Goal: Information Seeking & Learning: Check status

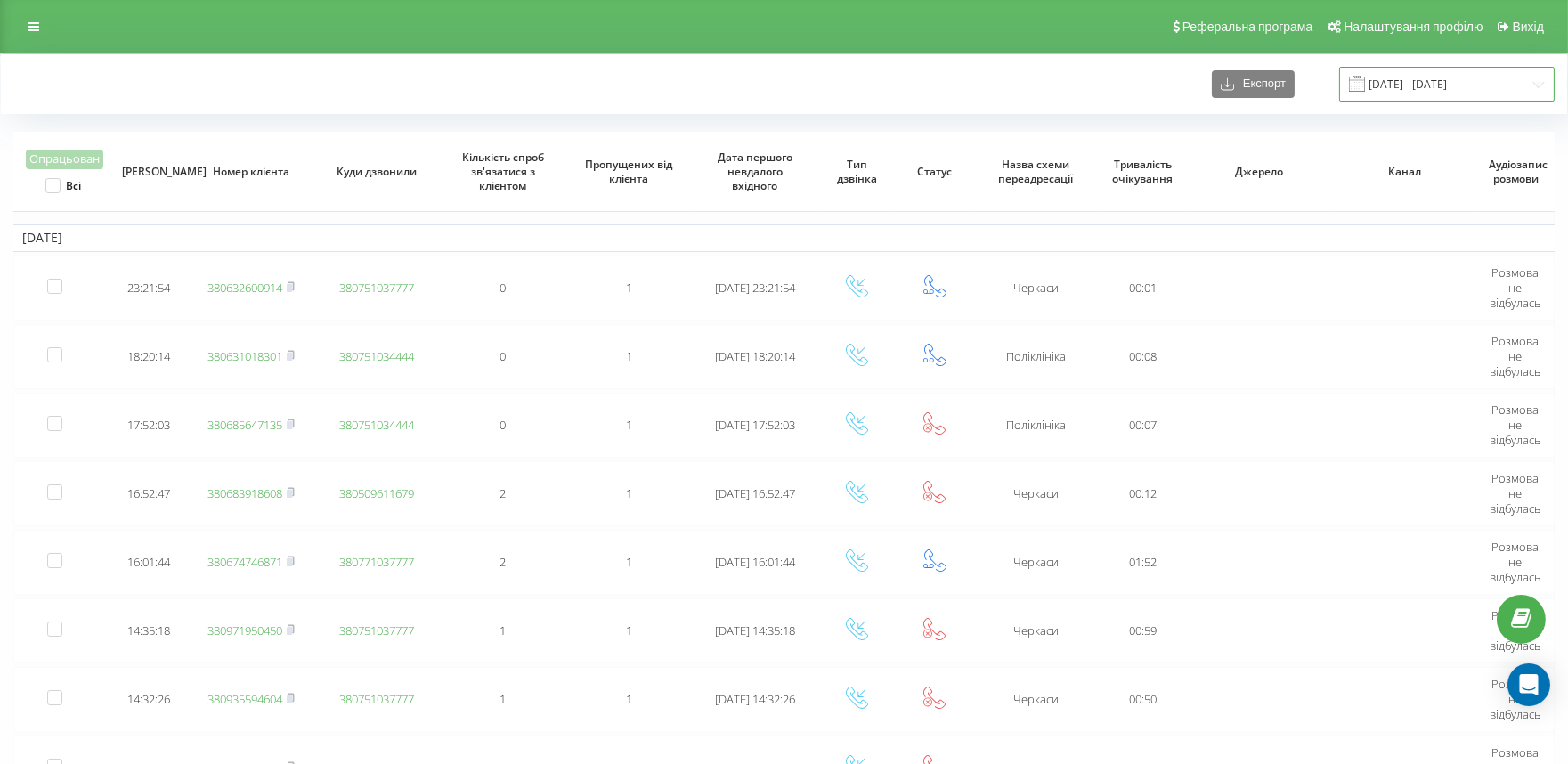
click at [1404, 83] on input "[DATE] - [DATE]" at bounding box center [1447, 84] width 216 height 34
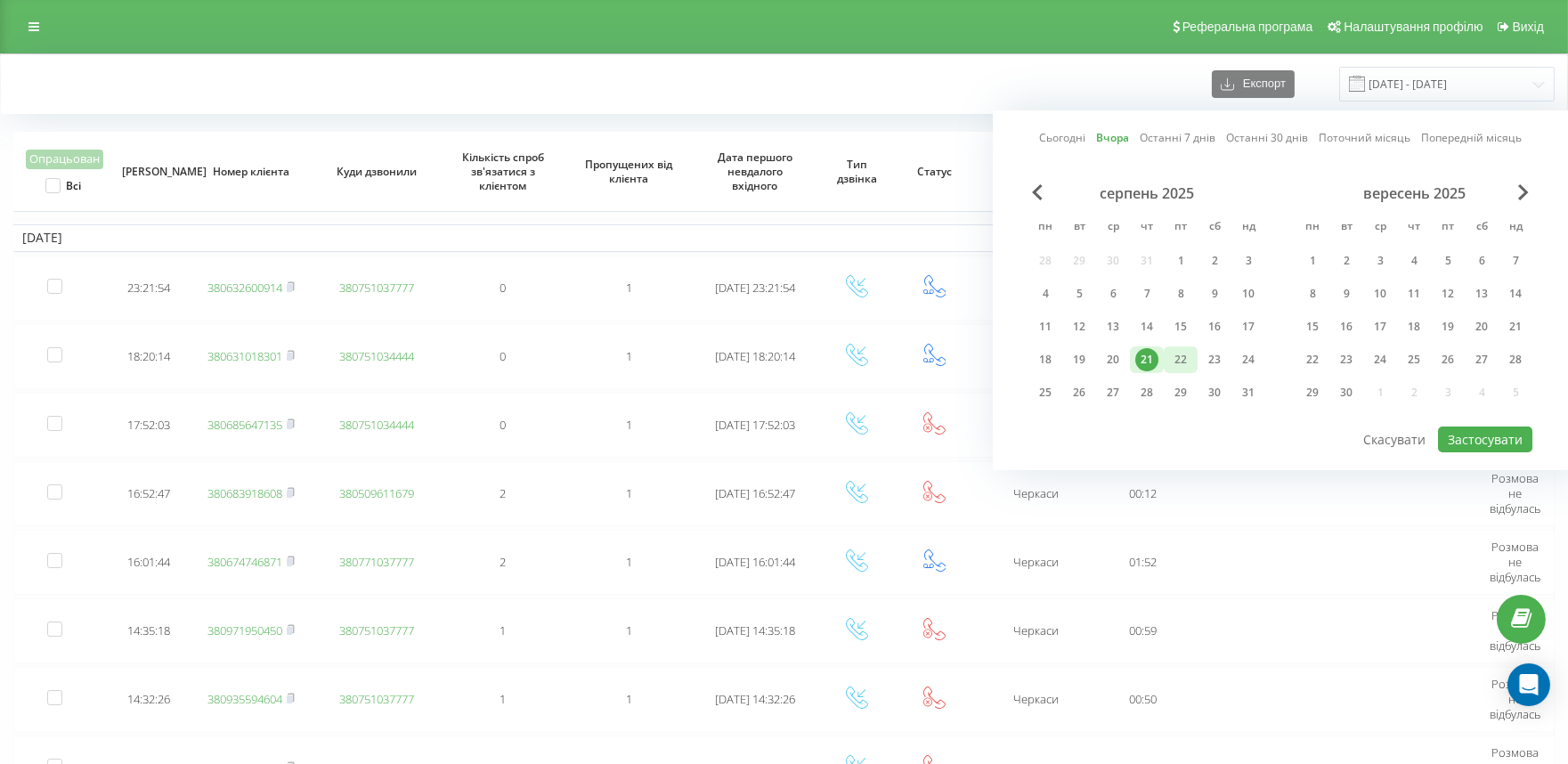
click at [1182, 361] on div "22" at bounding box center [1181, 360] width 23 height 23
click at [1466, 428] on button "Застосувати" at bounding box center [1485, 439] width 94 height 26
type input "22.08.2025 - 22.08.2025"
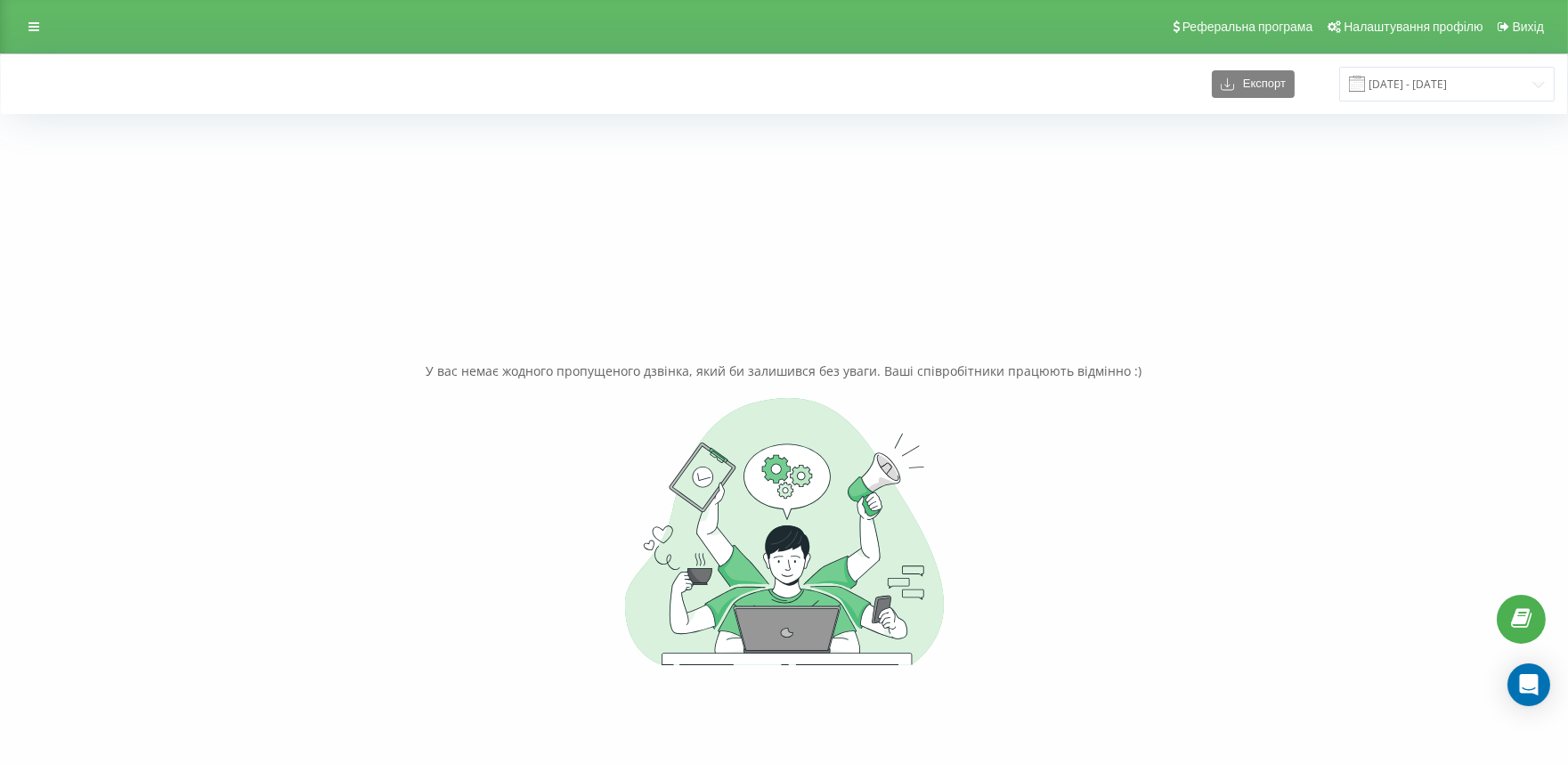
click at [713, 161] on div "У вас немає жодного пропущеного дзвінка, який би залишився без уваги. Ваші спів…" at bounding box center [784, 513] width 1541 height 764
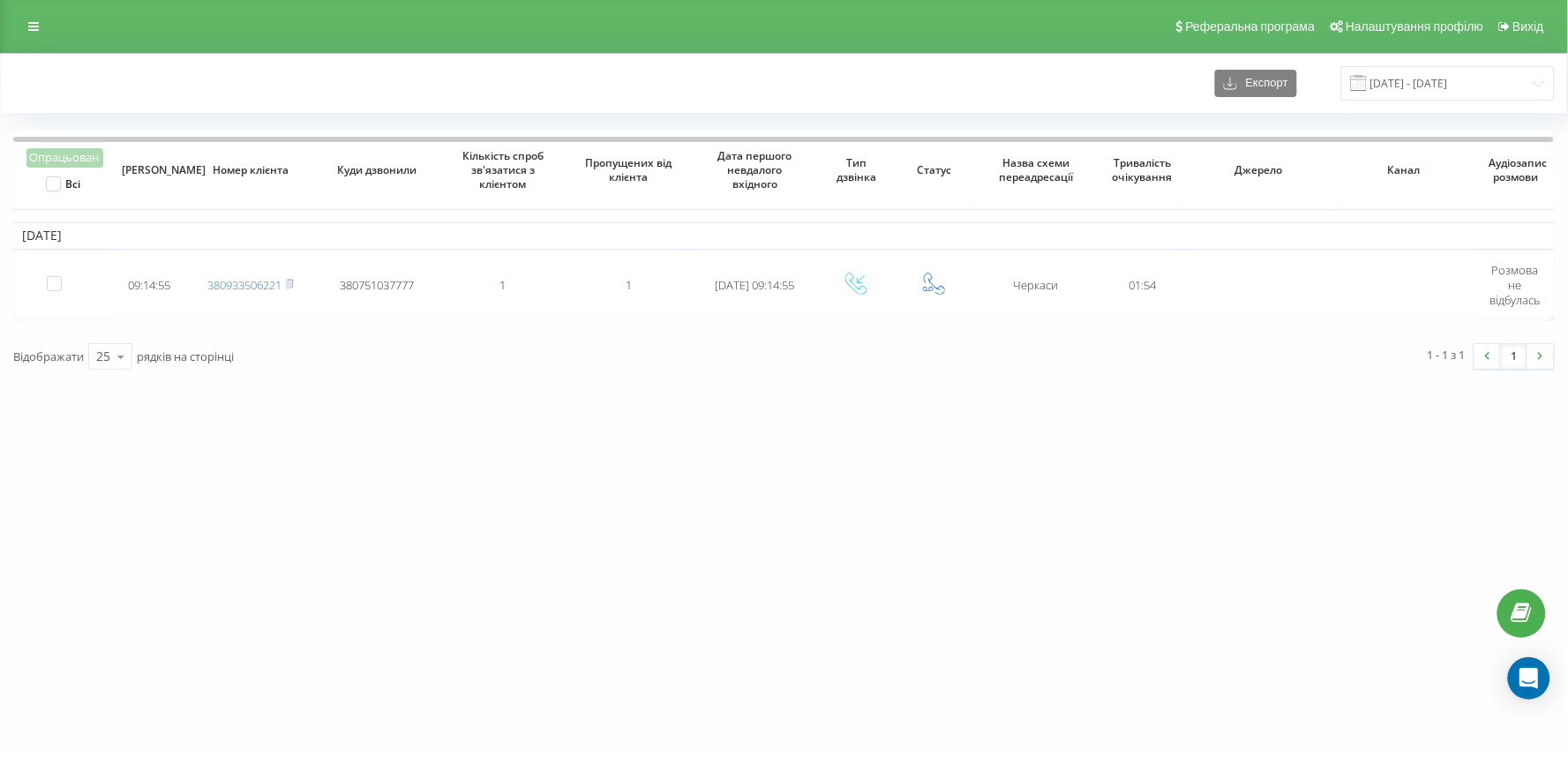
click at [571, 567] on div "vashlikar.ck.ua Проекти vashlikar.ck.ua Дашборд Центр звернень Журнал дзвінків …" at bounding box center [784, 378] width 1568 height 757
drag, startPoint x: 198, startPoint y: 33, endPoint x: 198, endPoint y: 3, distance: 30.0
click at [201, 36] on div "Реферальна програма Налаштування профілю Вихід" at bounding box center [784, 26] width 1568 height 53
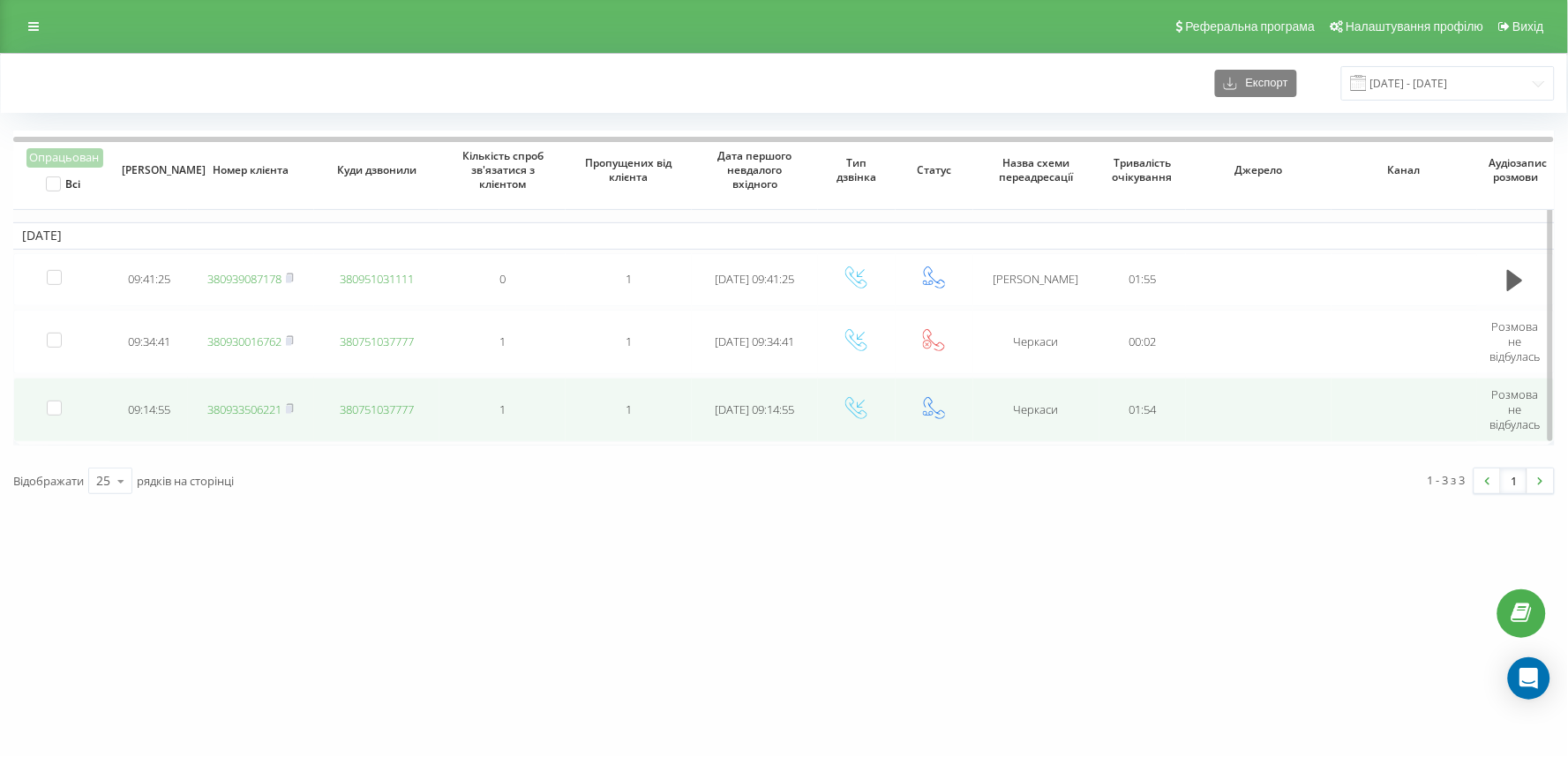
click at [230, 406] on link "380933506221" at bounding box center [244, 409] width 74 height 16
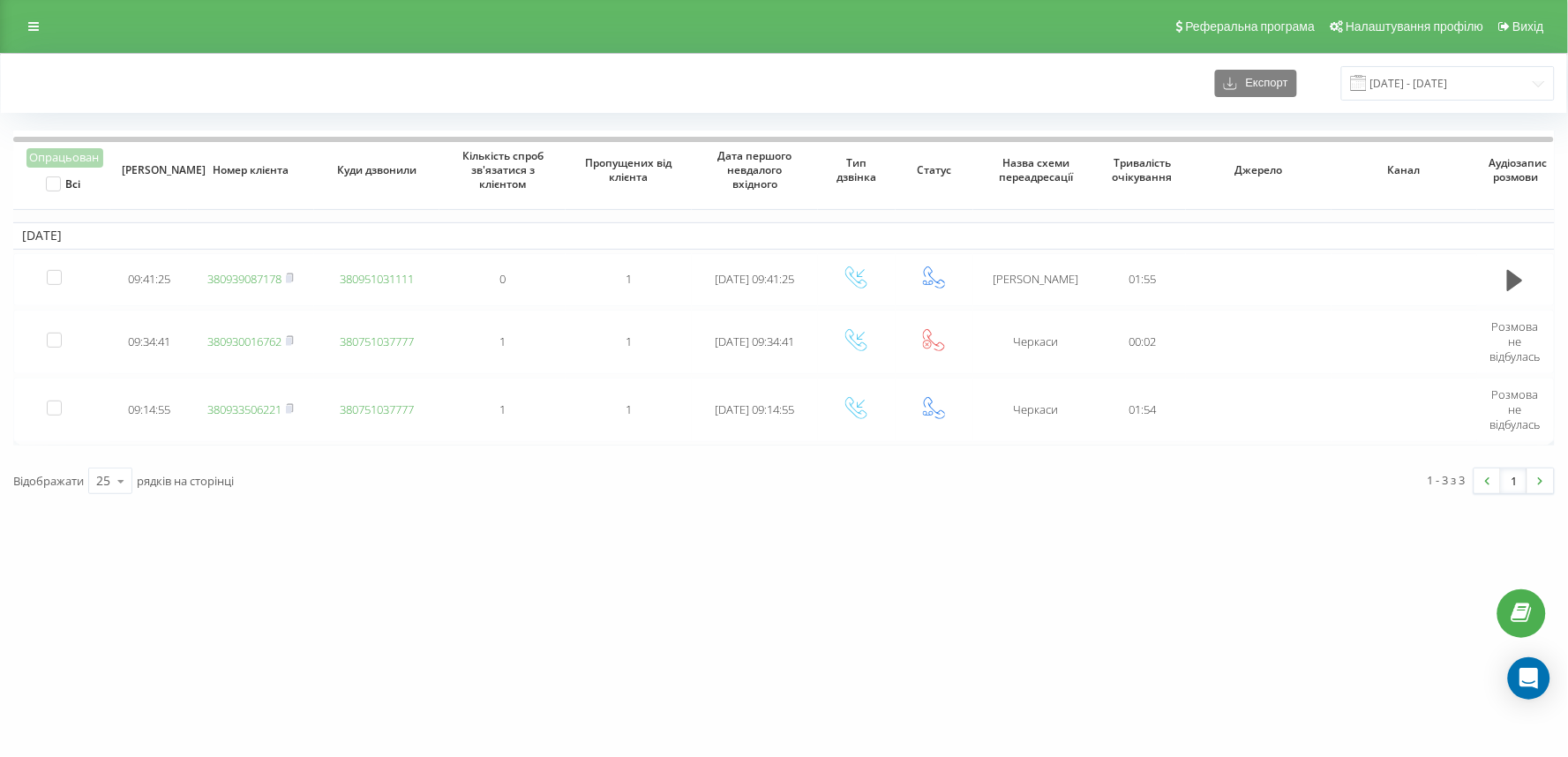
click at [165, 27] on div "Реферальна програма Налаштування профілю Вихід" at bounding box center [784, 26] width 1568 height 53
click at [441, 549] on div "[DOMAIN_NAME] Проекти [DOMAIN_NAME] Дашборд Центр звернень Журнал дзвінків Журн…" at bounding box center [784, 378] width 1568 height 757
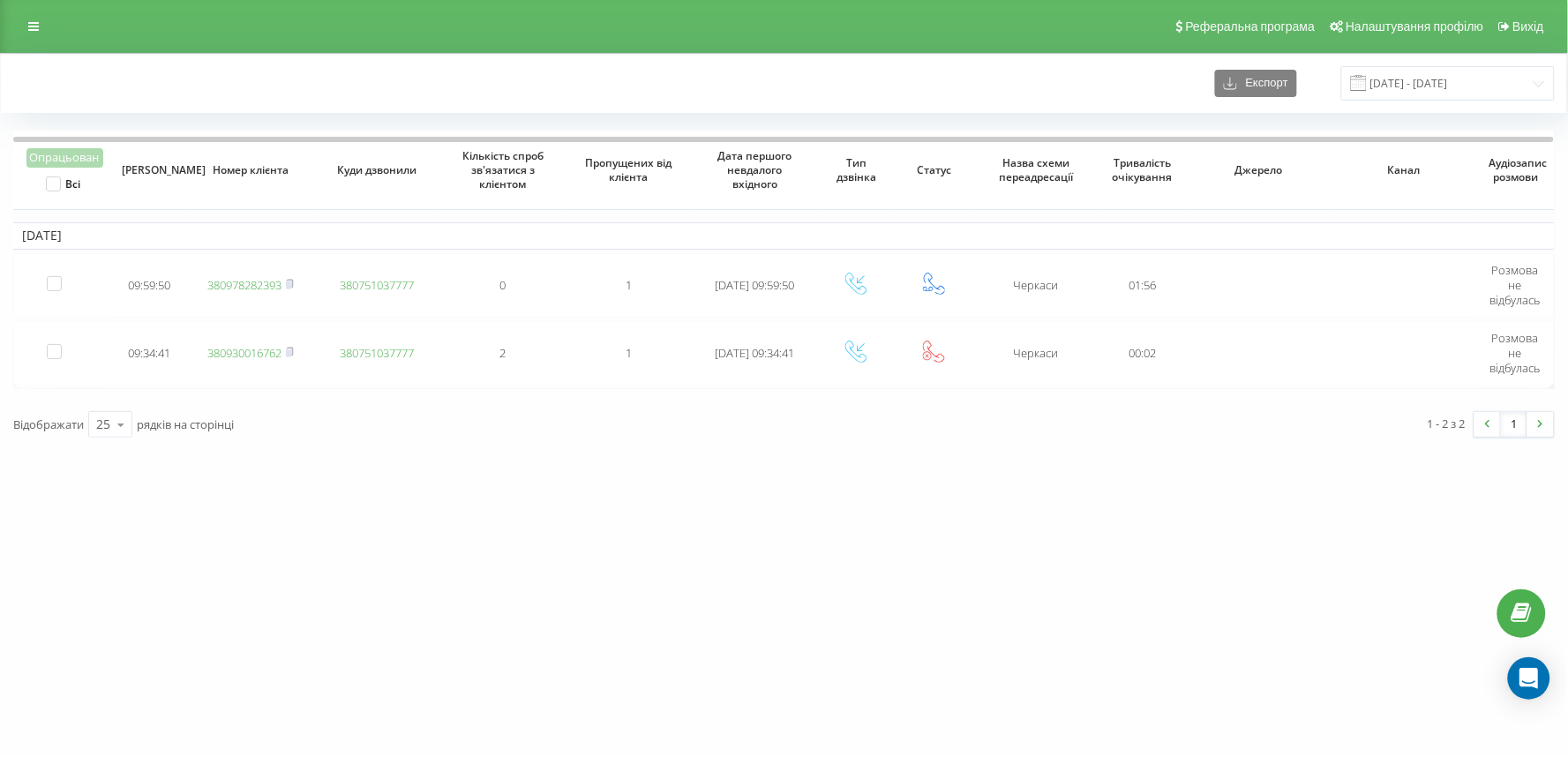
click at [474, 66] on div "Експорт 22.08.2025 - 22.08.2025" at bounding box center [784, 83] width 1542 height 34
click at [853, 88] on div "Експорт 22.08.2025 - 22.08.2025" at bounding box center [784, 83] width 1542 height 34
click at [678, 441] on div "[DOMAIN_NAME] Проекти [DOMAIN_NAME] Дашборд Центр звернень Журнал дзвінків Журн…" at bounding box center [784, 378] width 1568 height 757
click at [524, 436] on div "[DOMAIN_NAME] Проекти [DOMAIN_NAME] Дашборд Центр звернень Журнал дзвінків Журн…" at bounding box center [784, 378] width 1568 height 757
click at [907, 473] on div "[DOMAIN_NAME] Проекти [DOMAIN_NAME] Дашборд Центр звернень Журнал дзвінків Журн…" at bounding box center [784, 378] width 1568 height 757
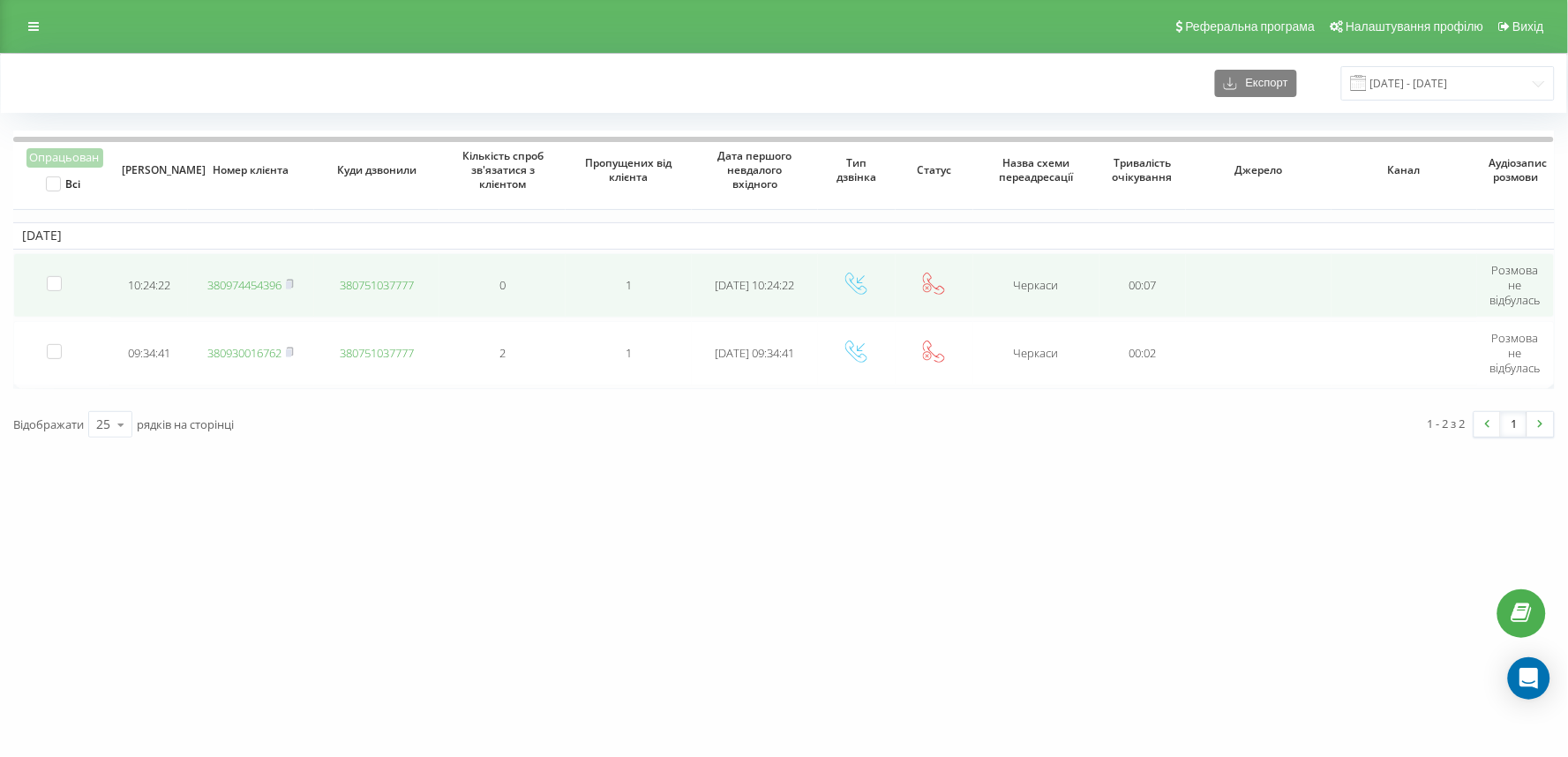
click at [256, 284] on link "380974454396" at bounding box center [244, 284] width 74 height 16
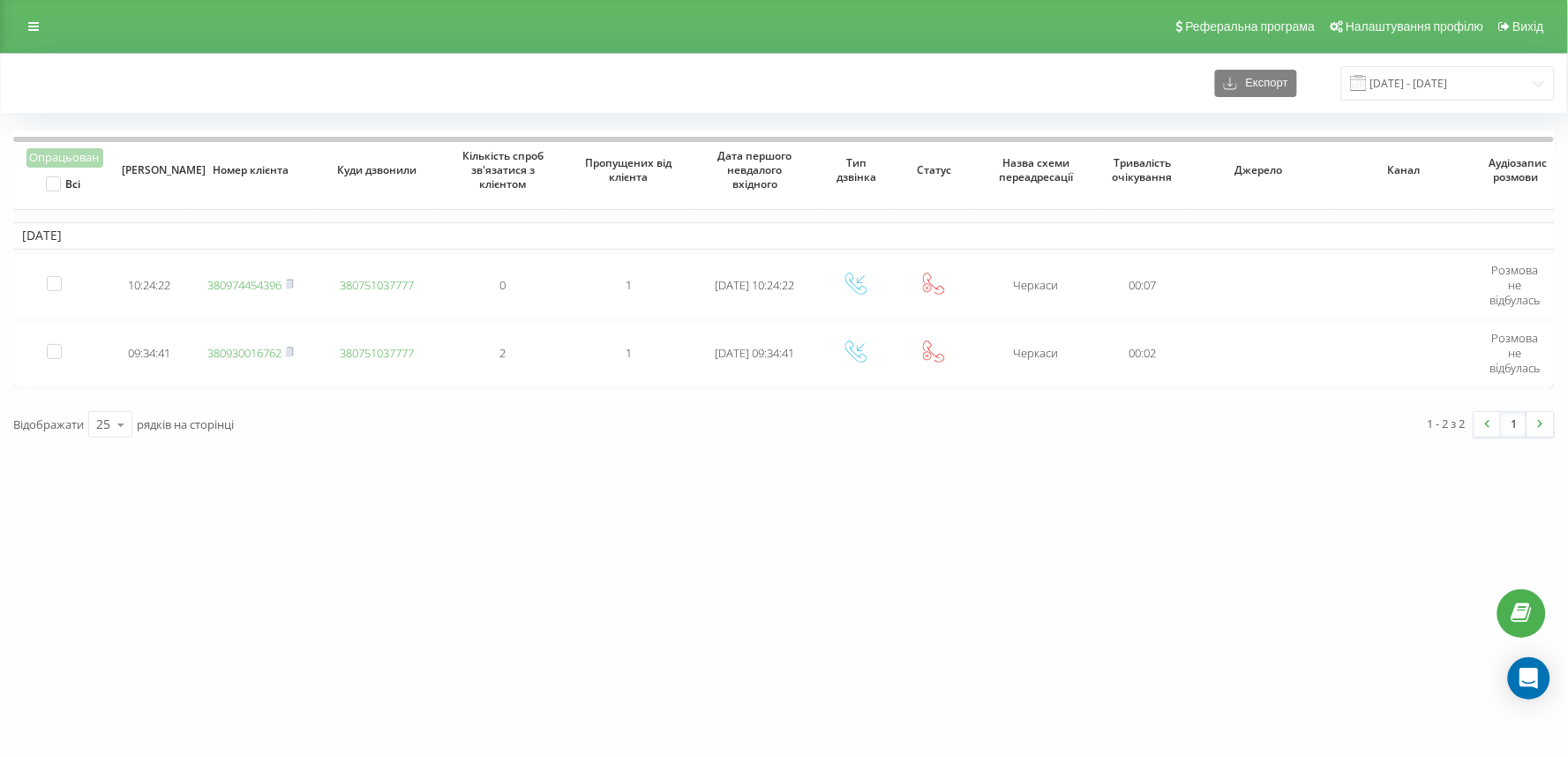
click at [437, 597] on div "vashlikar.ck.ua Проекти vashlikar.ck.ua Дашборд Центр звернень Журнал дзвінків …" at bounding box center [784, 378] width 1568 height 757
click at [194, 57] on div "Експорт 22.08.2025 - 22.08.2025" at bounding box center [784, 83] width 1567 height 60
click at [469, 447] on div "[DOMAIN_NAME] Проекти [DOMAIN_NAME] Дашборд Центр звернень Журнал дзвінків Журн…" at bounding box center [784, 378] width 1568 height 757
click at [553, 406] on div "[DOMAIN_NAME] Проекти [DOMAIN_NAME] Дашборд Центр звернень Журнал дзвінків Журн…" at bounding box center [784, 378] width 1568 height 757
click at [720, 450] on div "[DOMAIN_NAME] Проекти [DOMAIN_NAME] Дашборд Центр звернень Журнал дзвінків Журн…" at bounding box center [784, 378] width 1568 height 757
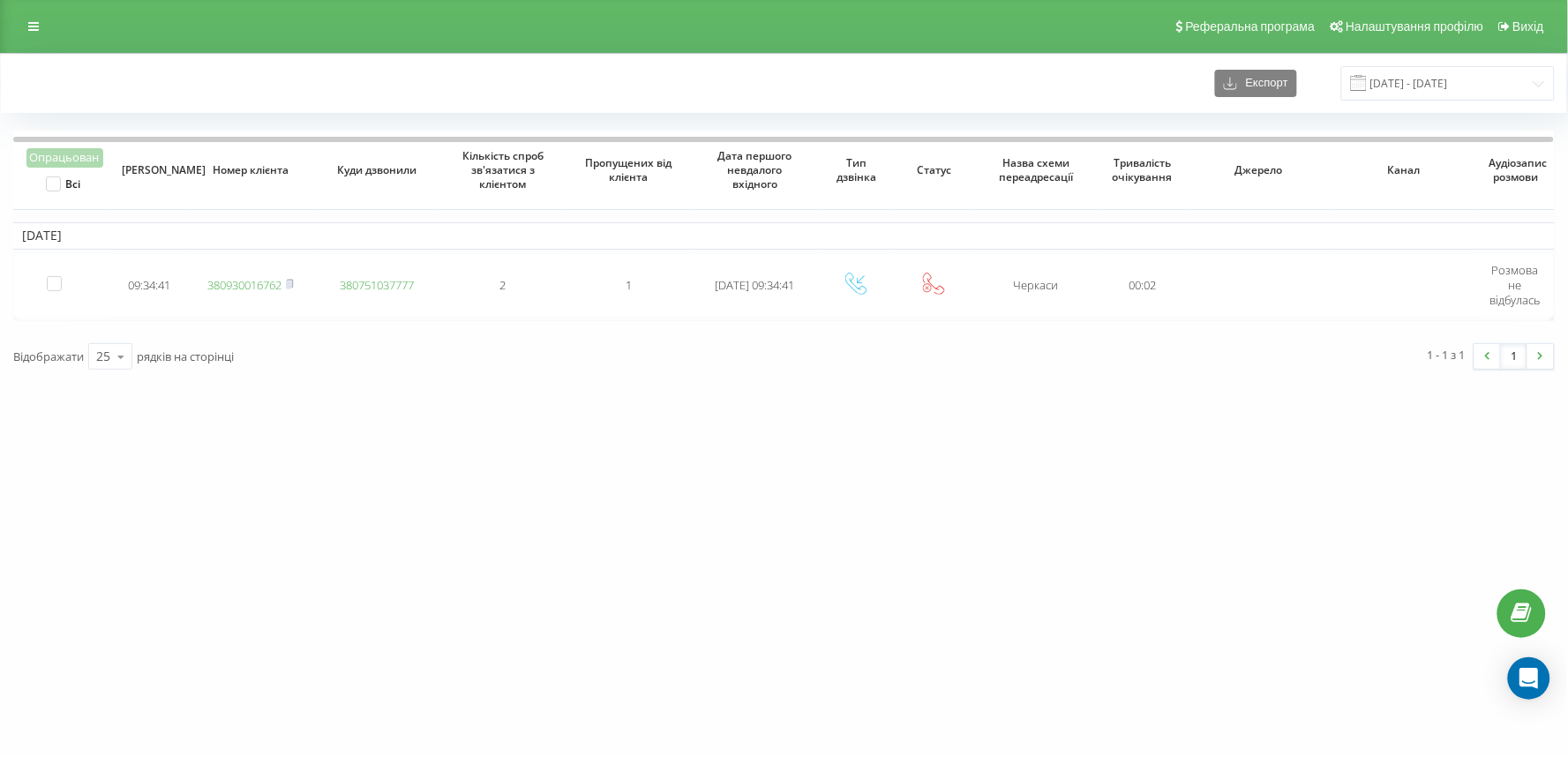
drag, startPoint x: 388, startPoint y: 69, endPoint x: 367, endPoint y: 74, distance: 21.6
click at [370, 74] on div "Експорт [DATE] - [DATE]" at bounding box center [784, 83] width 1542 height 34
drag, startPoint x: 947, startPoint y: 459, endPoint x: 947, endPoint y: 448, distance: 11.0
click at [948, 459] on div "vashlikar.ck.ua Проекти vashlikar.ck.ua Дашборд Центр звернень Журнал дзвінків …" at bounding box center [784, 378] width 1568 height 757
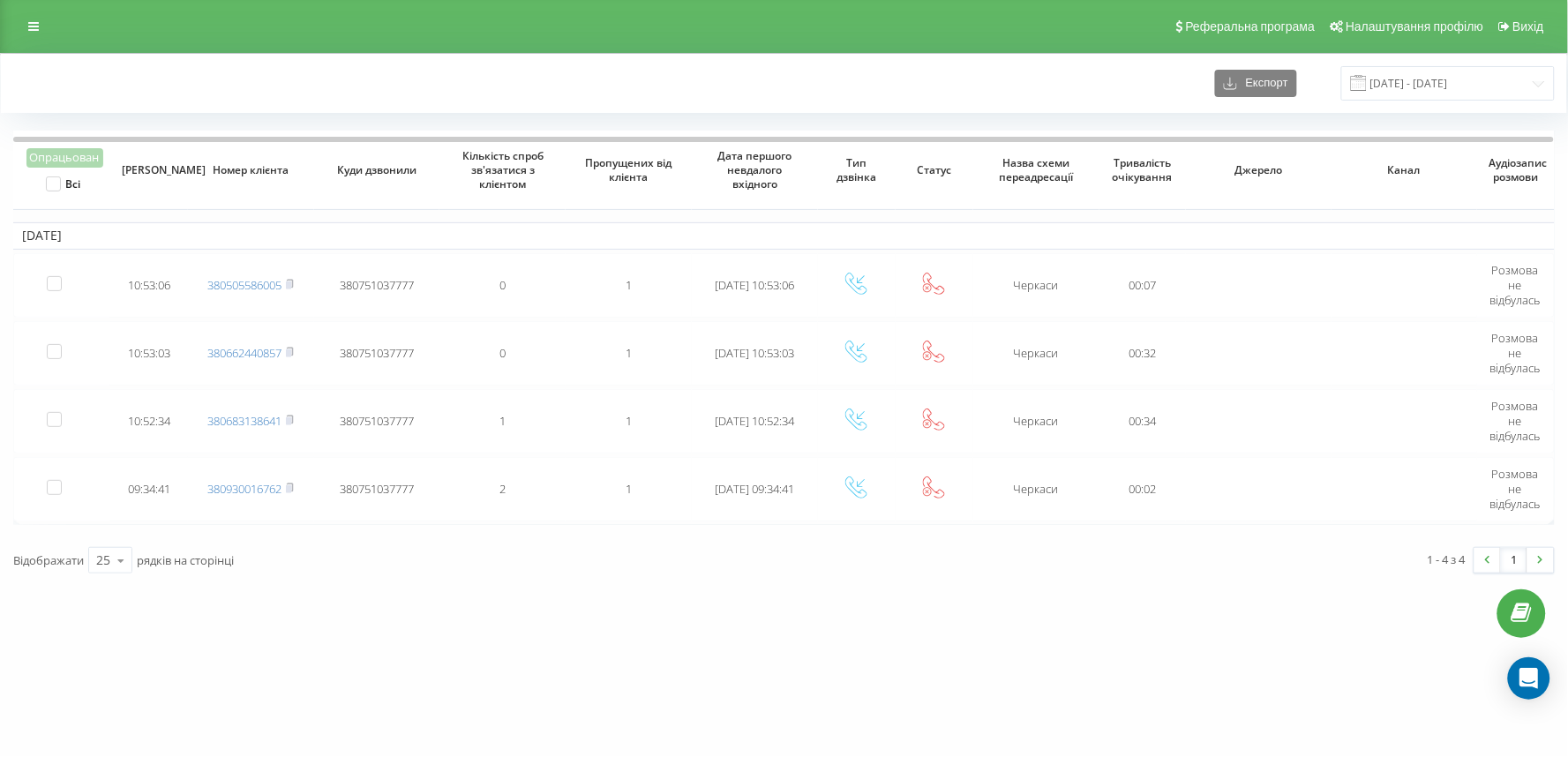
click at [499, 675] on div "[DOMAIN_NAME] Проекти [DOMAIN_NAME] Дашборд Центр звернень Журнал дзвінків Журн…" at bounding box center [784, 378] width 1568 height 757
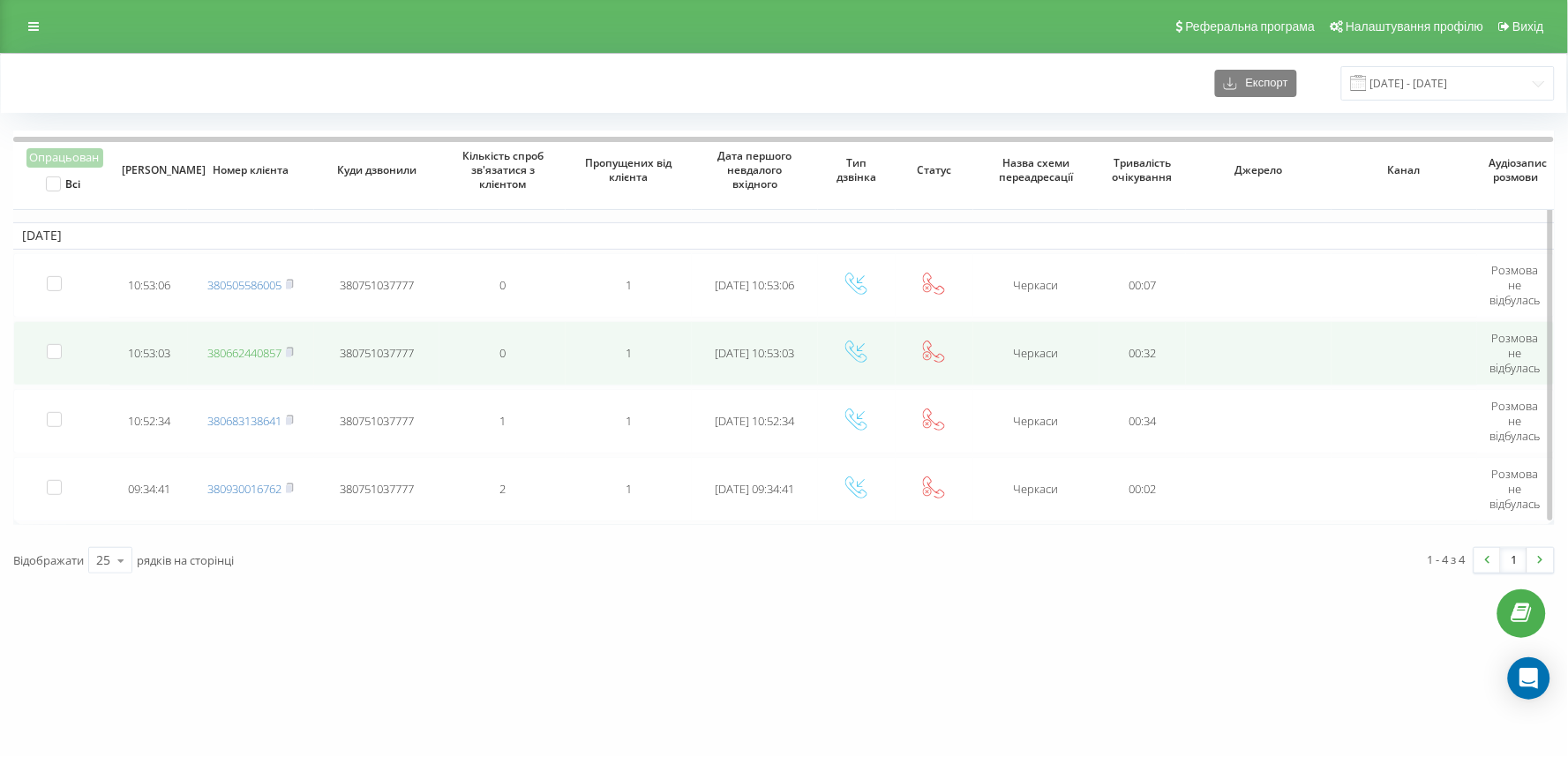
click at [258, 356] on link "380662440857" at bounding box center [244, 353] width 74 height 16
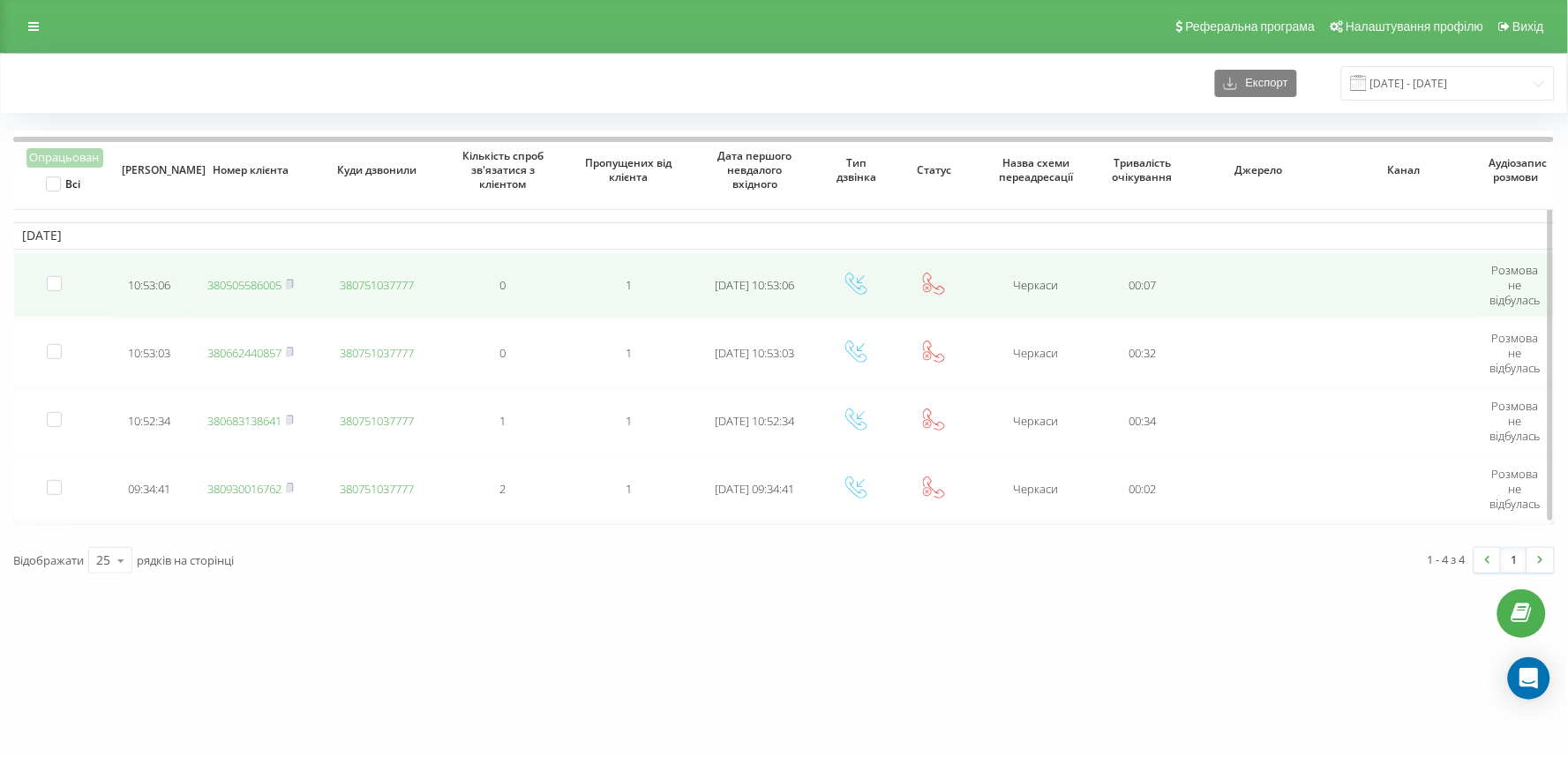
click at [241, 277] on link "380505586005" at bounding box center [244, 284] width 74 height 16
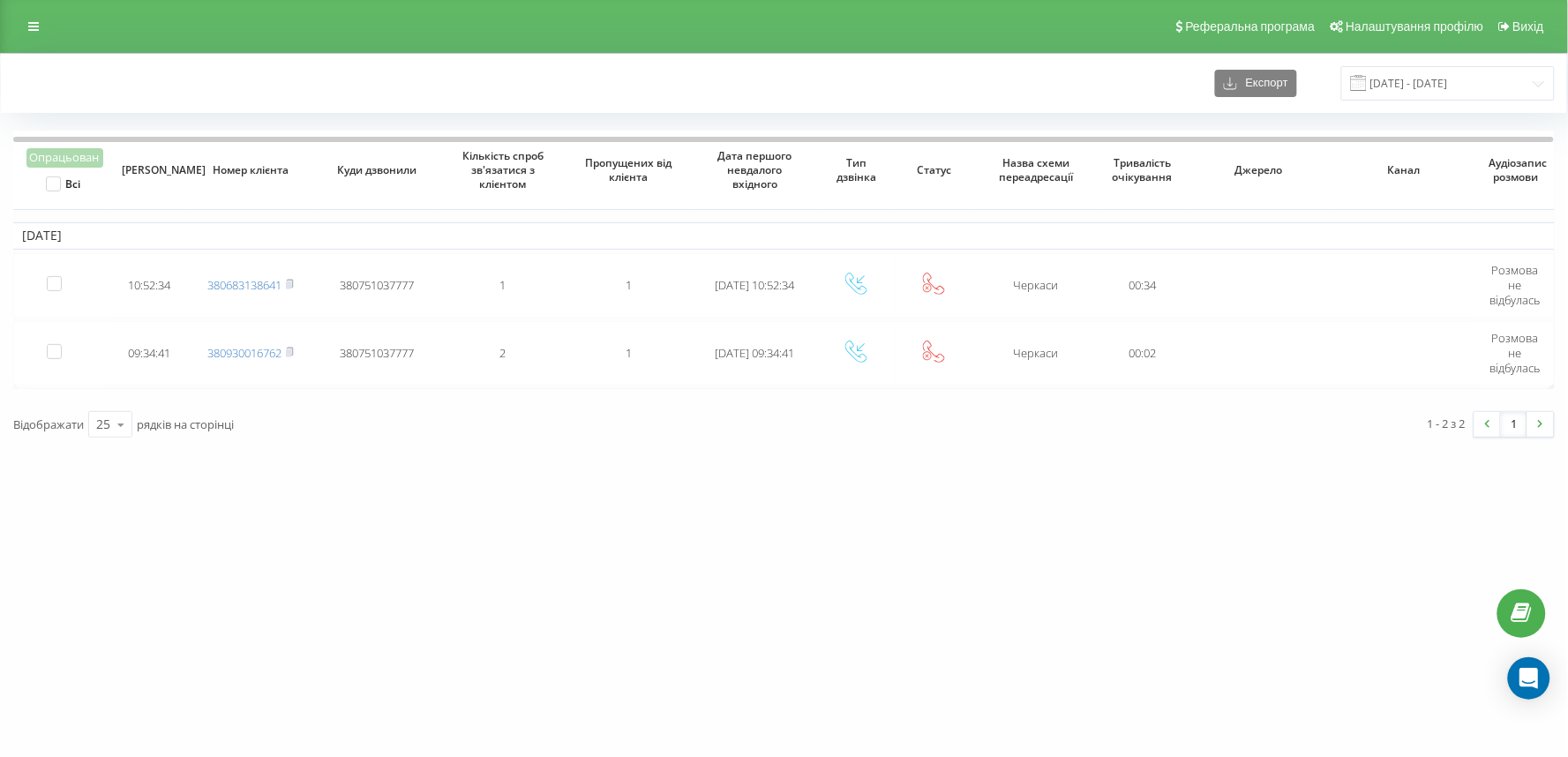
click at [631, 497] on div "vashlikar.ck.ua Проекти vashlikar.ck.ua Дашборд Центр звернень Журнал дзвінків …" at bounding box center [784, 378] width 1568 height 757
click at [592, 595] on div "vashlikar.ck.ua Проекти vashlikar.ck.ua Дашборд Центр звернень Журнал дзвінків …" at bounding box center [784, 378] width 1568 height 757
drag, startPoint x: 207, startPoint y: 479, endPoint x: 206, endPoint y: 470, distance: 9.1
click at [207, 479] on div "vashlikar.ck.ua Проекти vashlikar.ck.ua Дашборд Центр звернень Журнал дзвінків …" at bounding box center [784, 378] width 1568 height 757
click at [37, 25] on icon at bounding box center [33, 26] width 10 height 12
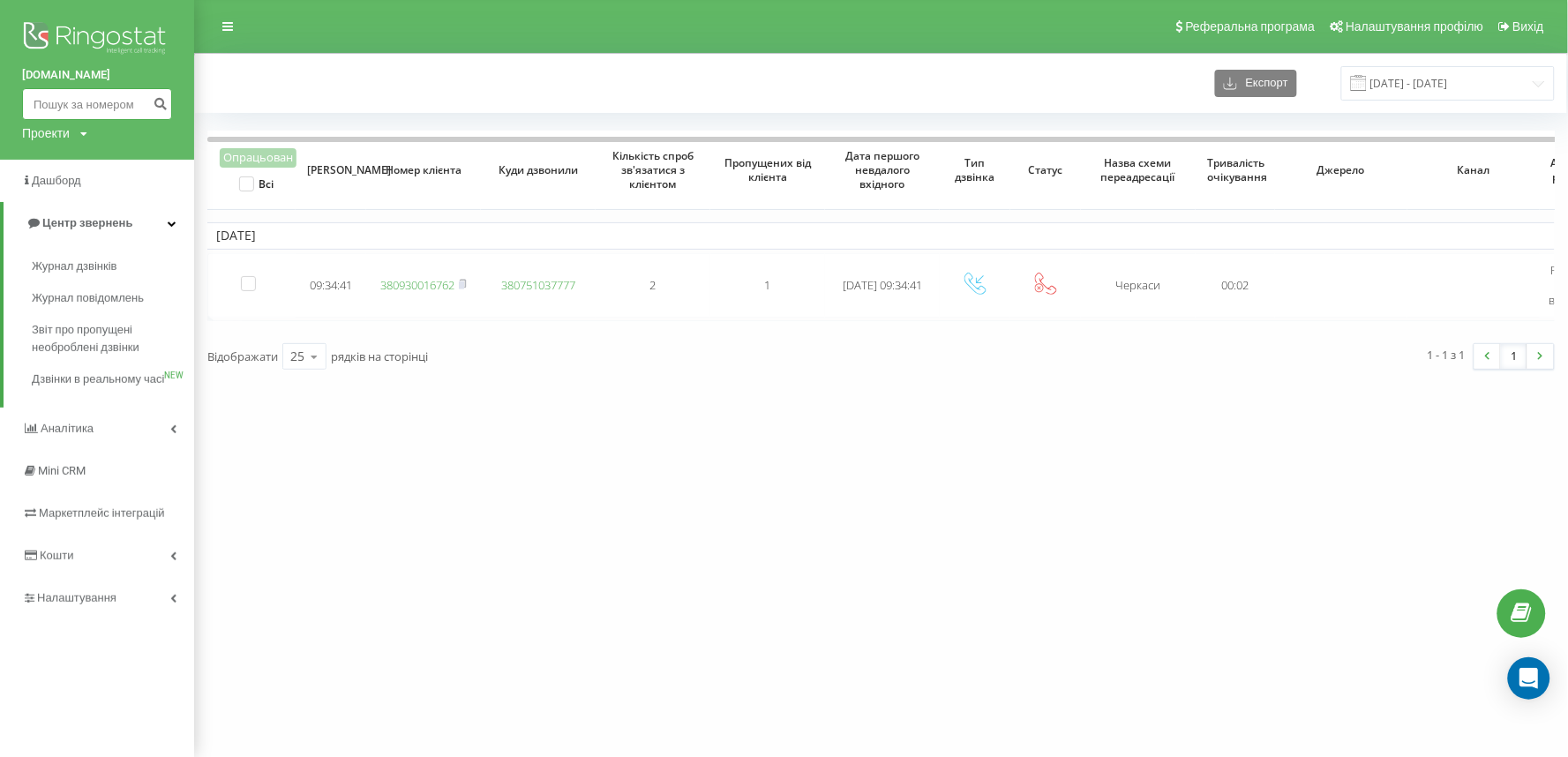
click at [60, 101] on input at bounding box center [96, 104] width 150 height 32
paste input "380939330693"
type input "380939330693"
click at [161, 107] on icon "submit" at bounding box center [161, 101] width 15 height 10
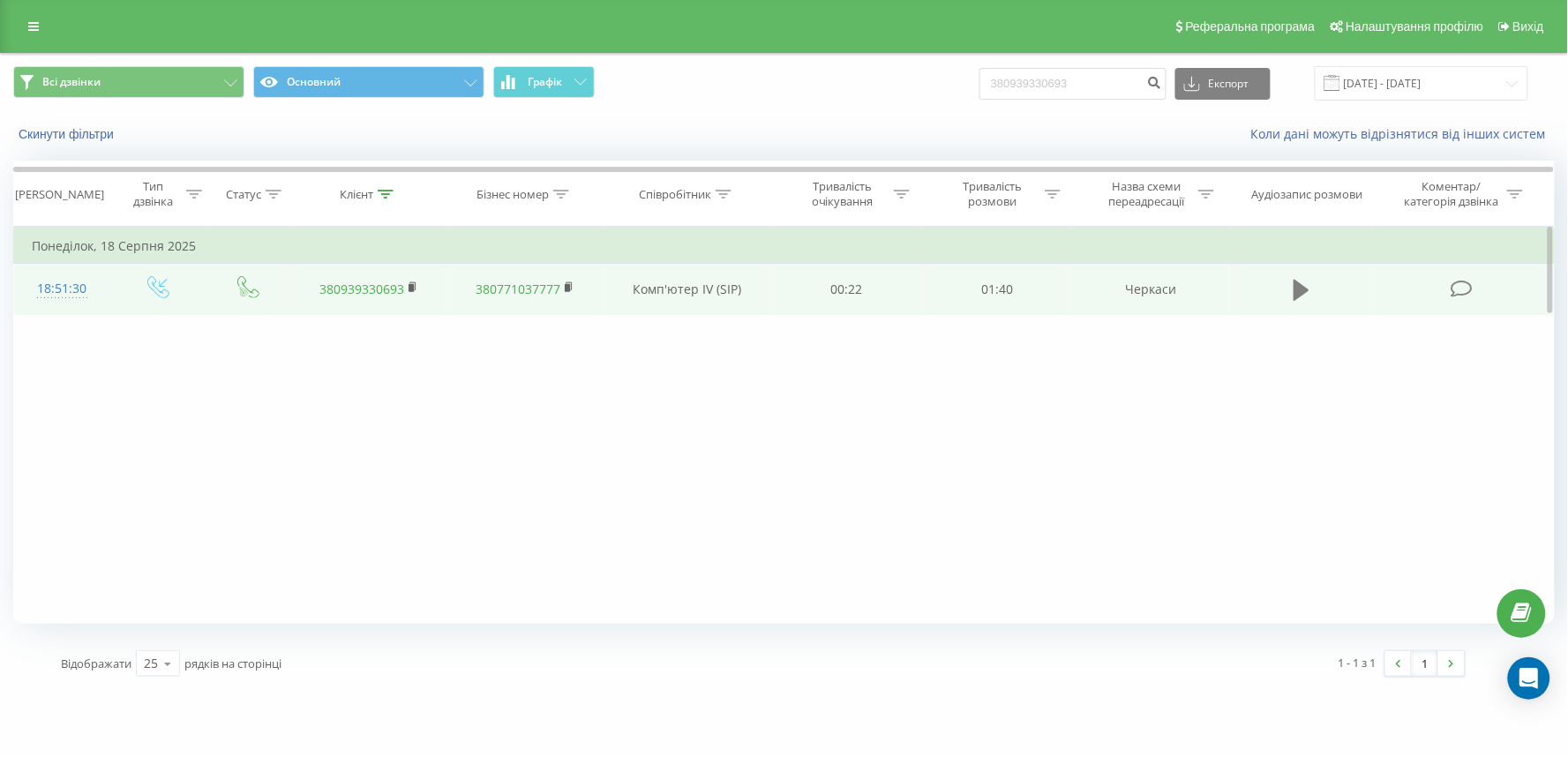
click at [1294, 278] on icon at bounding box center [1301, 290] width 16 height 25
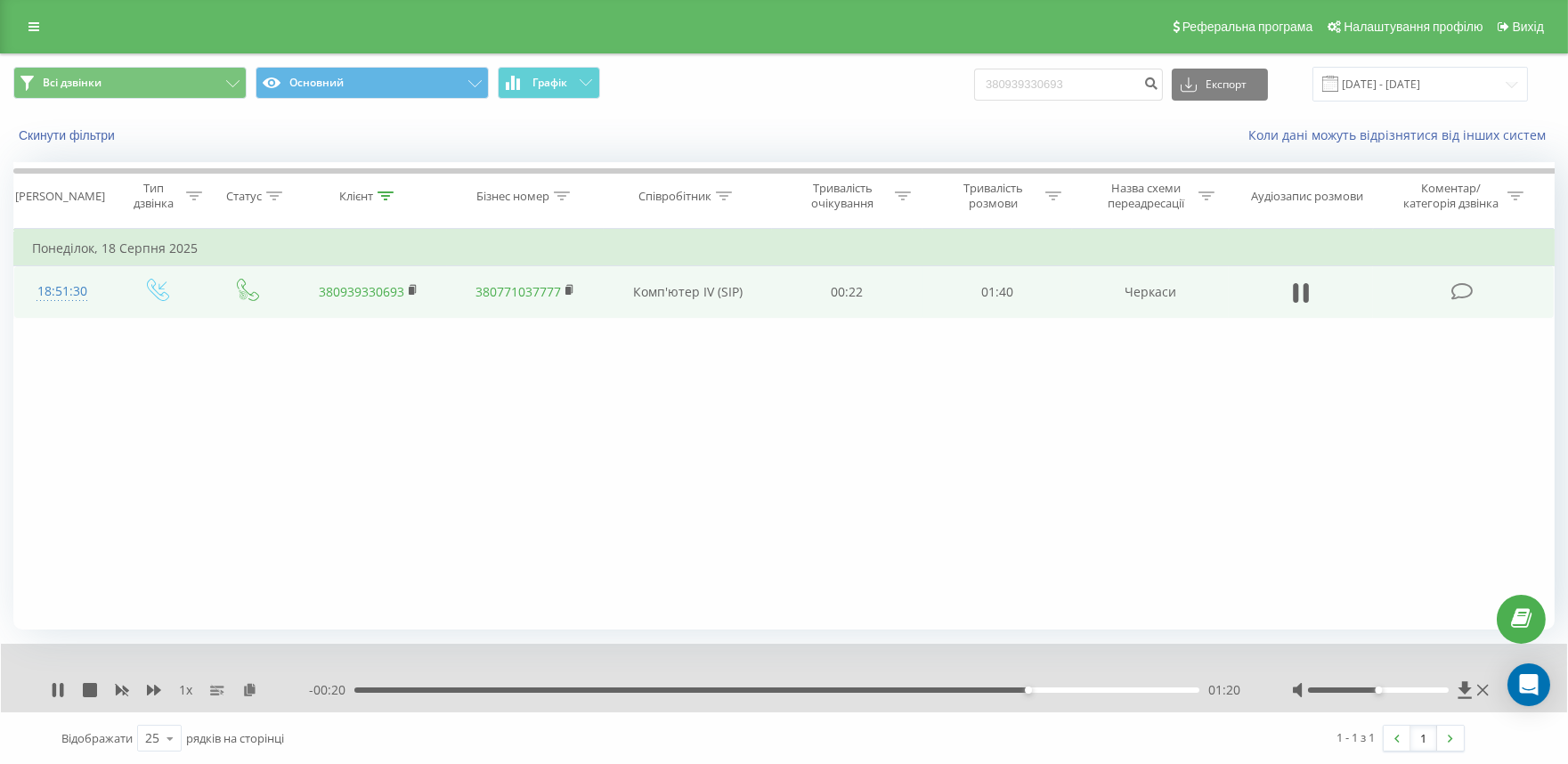
scroll to position [1, 0]
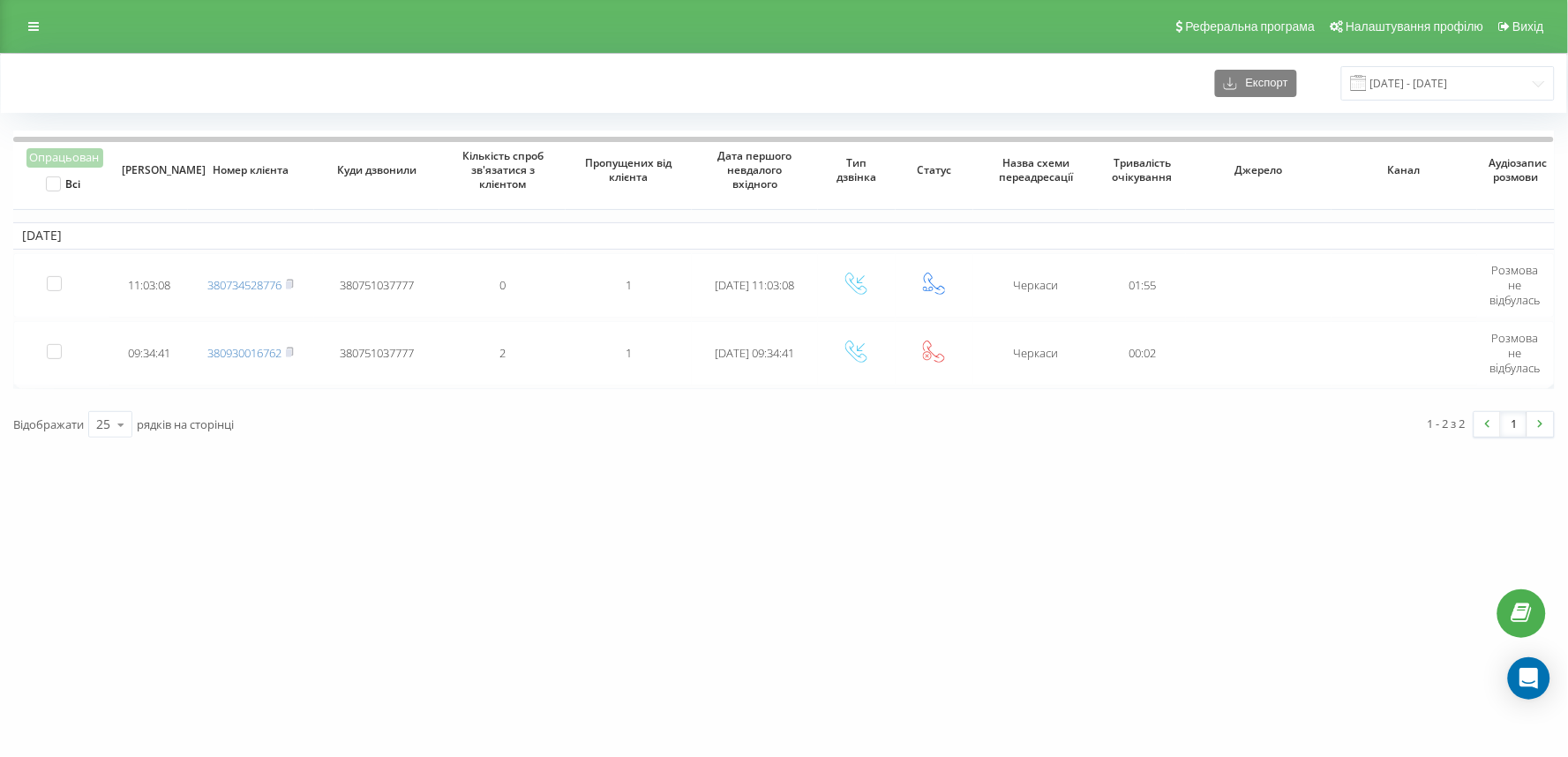
click at [443, 571] on div "[DOMAIN_NAME] Проекти [DOMAIN_NAME] Дашборд Центр звернень Журнал дзвінків Журн…" at bounding box center [784, 378] width 1568 height 757
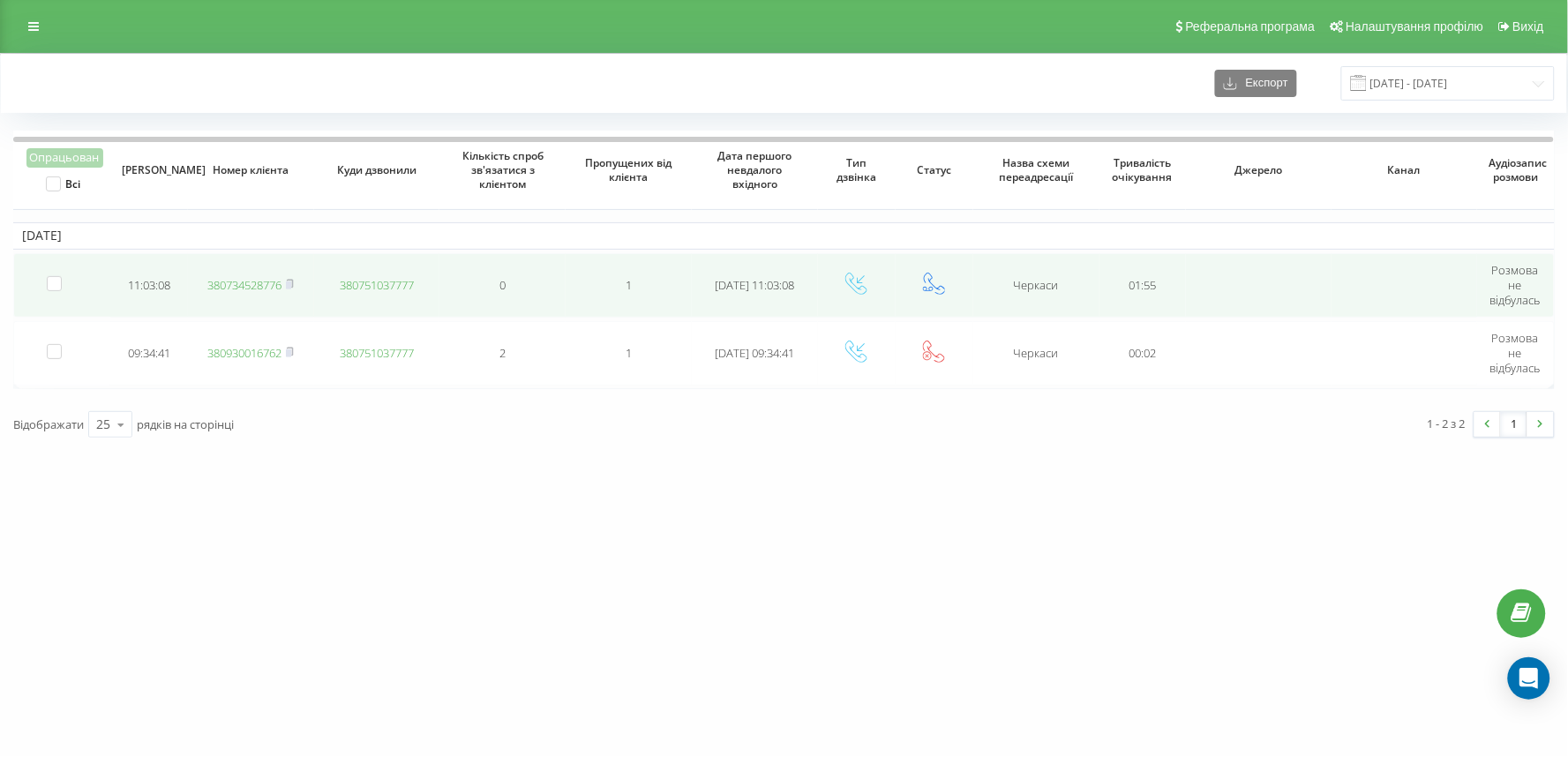
click at [233, 286] on link "380734528776" at bounding box center [244, 284] width 74 height 16
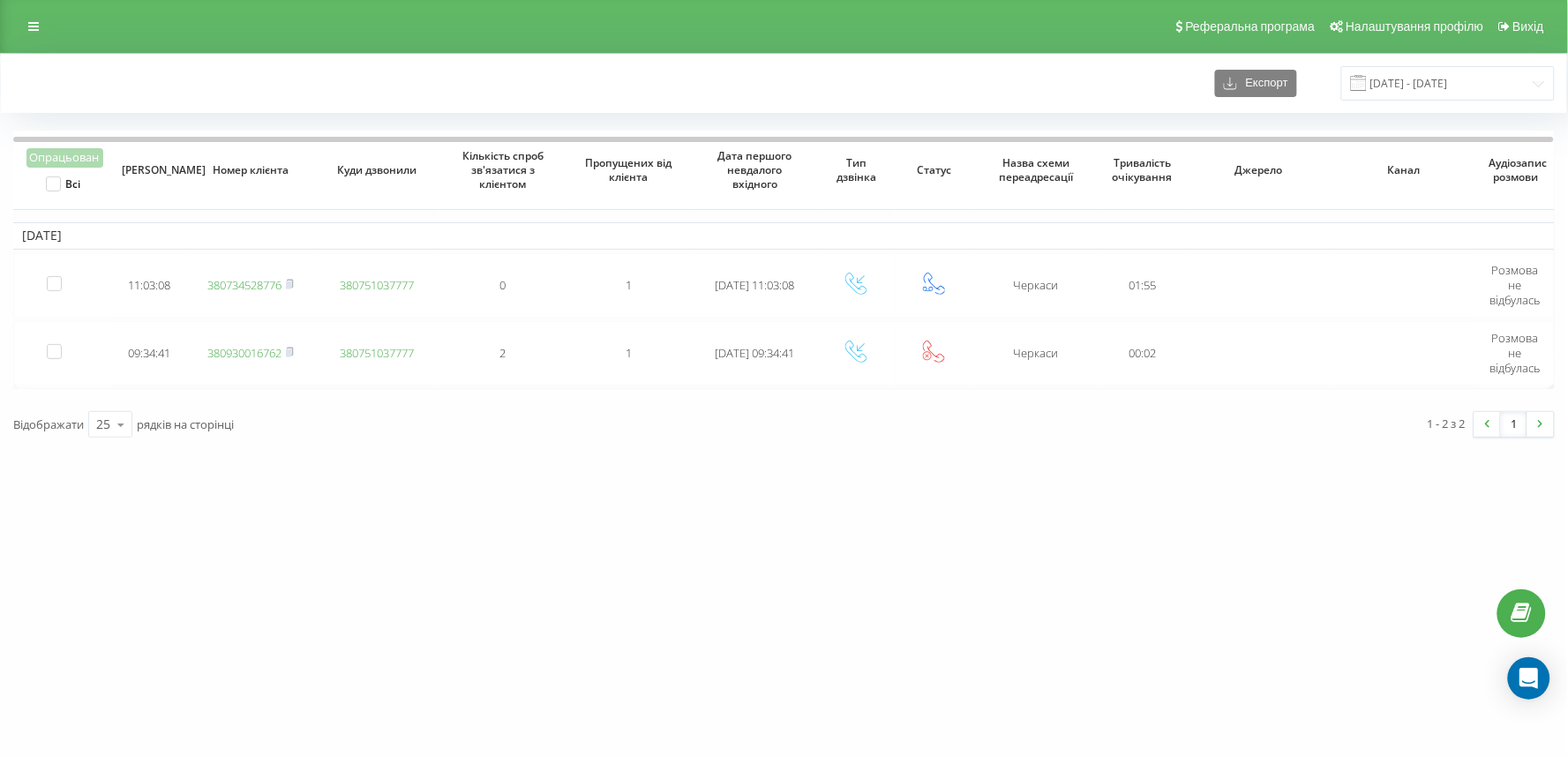
click at [556, 592] on div "vashlikar.ck.ua Проекти vashlikar.ck.ua Дашборд Центр звернень Журнал дзвінків …" at bounding box center [784, 378] width 1568 height 757
click at [191, 523] on div "[DOMAIN_NAME] Проекти [DOMAIN_NAME] Дашборд Центр звернень Журнал дзвінків Журн…" at bounding box center [784, 378] width 1568 height 757
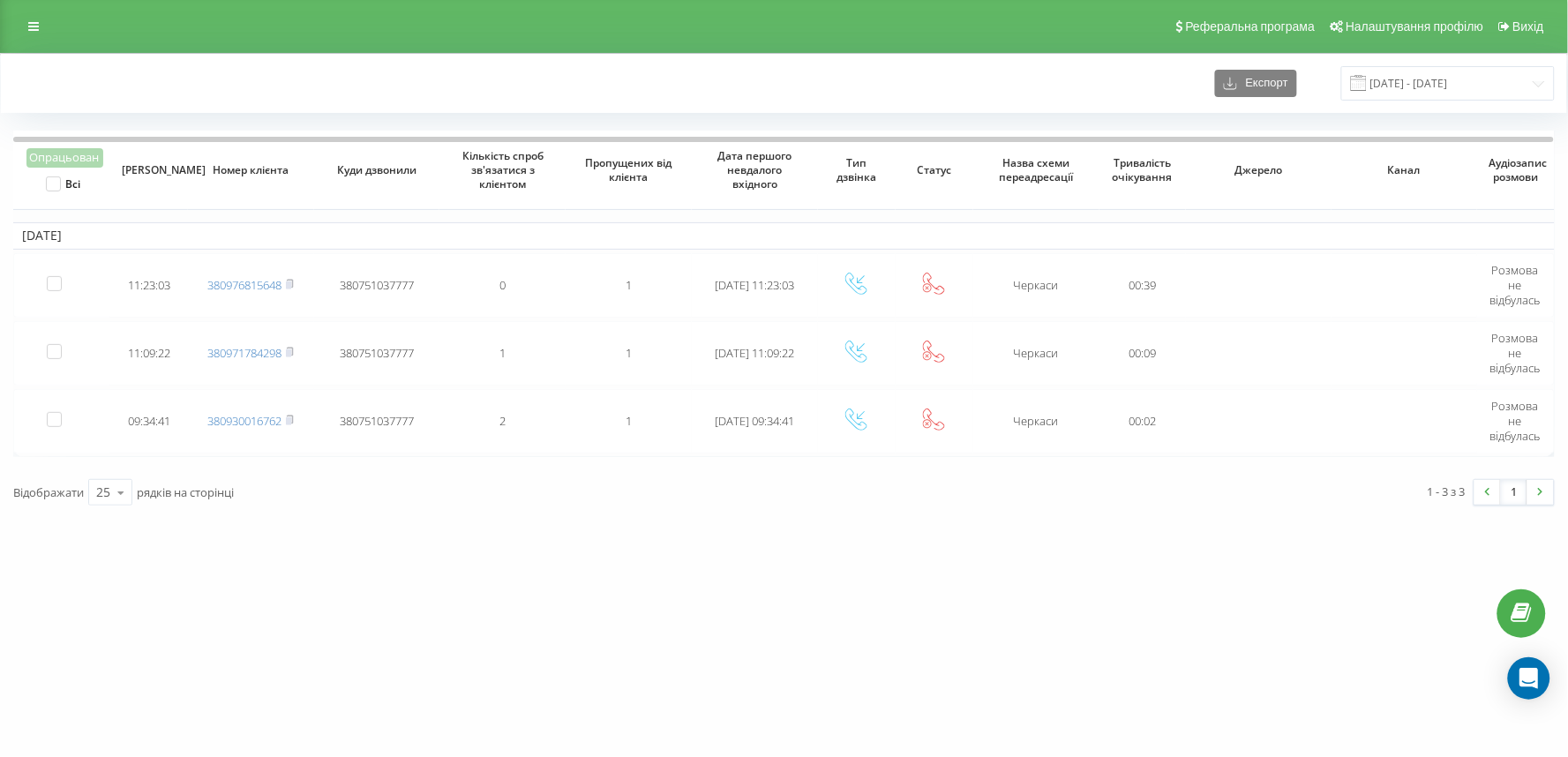
click at [448, 607] on div "vashlikar.ck.ua Проекти vashlikar.ck.ua Дашборд Центр звернень Журнал дзвінків …" at bounding box center [784, 378] width 1568 height 757
click at [655, 655] on div "[DOMAIN_NAME] Проекти [DOMAIN_NAME] Дашборд Центр звернень Журнал дзвінків Журн…" at bounding box center [784, 378] width 1568 height 757
click at [170, 59] on div "Експорт 22.08.2025 - 22.08.2025" at bounding box center [784, 83] width 1567 height 60
click at [655, 490] on div "[DOMAIN_NAME] Проекти [DOMAIN_NAME] Дашборд Центр звернень Журнал дзвінків Журн…" at bounding box center [784, 378] width 1568 height 757
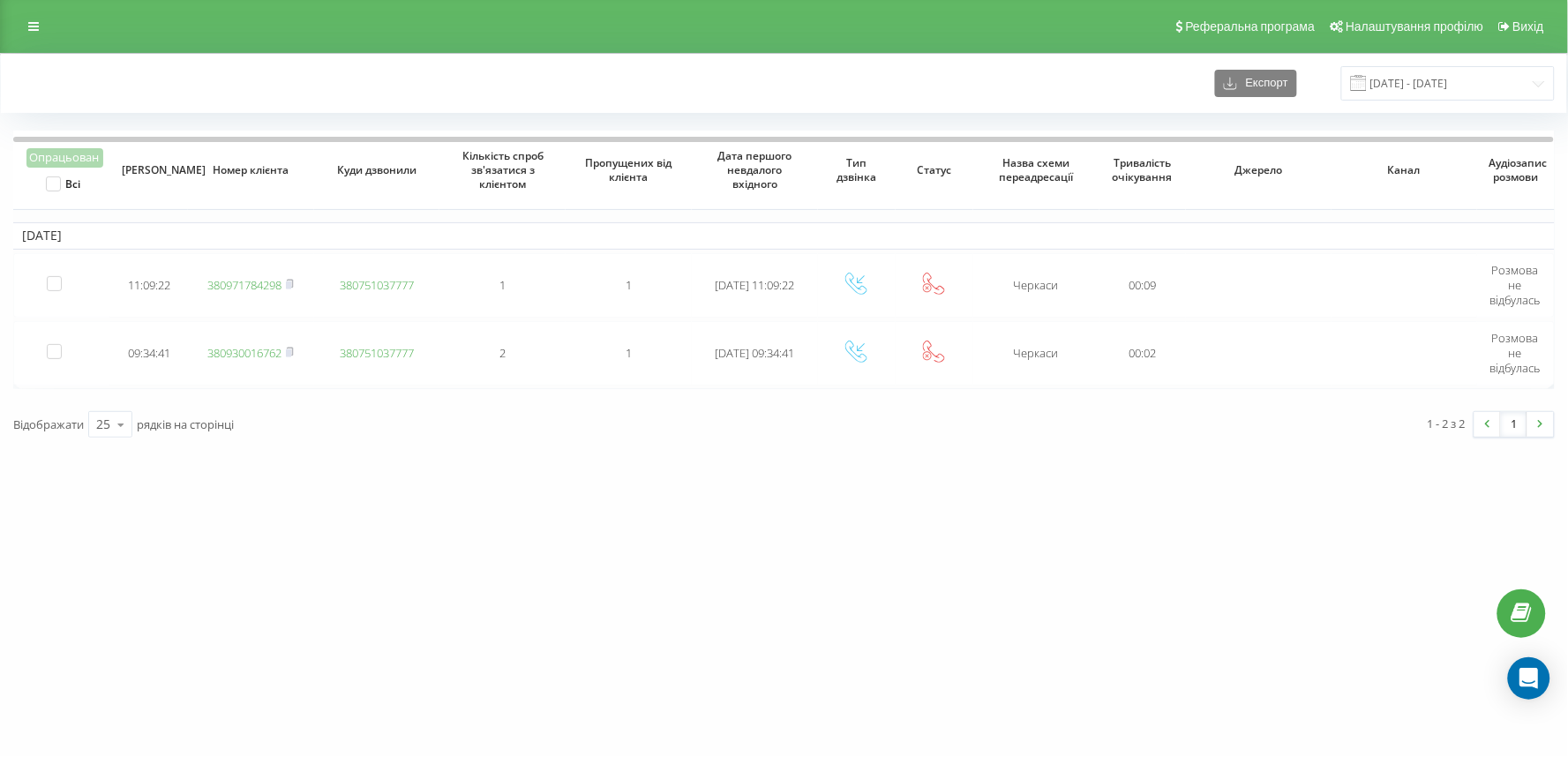
click at [167, 530] on div "vashlikar.ck.ua Проекти vashlikar.ck.ua Дашборд Центр звернень Журнал дзвінків …" at bounding box center [784, 378] width 1568 height 757
click at [136, 553] on div "vashlikar.ck.ua Проекти vashlikar.ck.ua Дашборд Центр звернень Журнал дзвінків …" at bounding box center [784, 378] width 1568 height 757
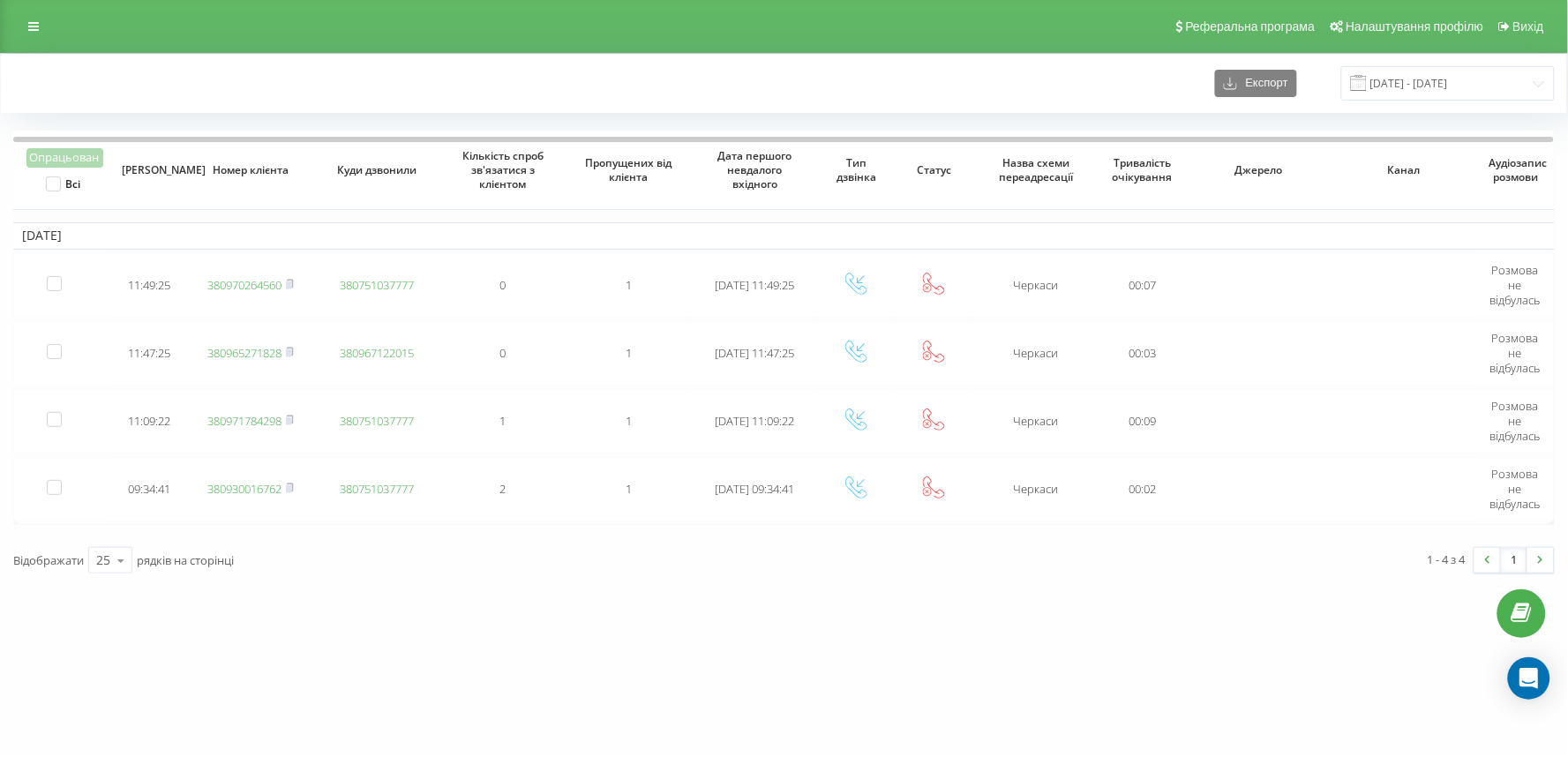
click at [464, 584] on div "Експорт [DATE] - [DATE] Опрацьован Всі Дата дзвінка Номер клієнта Куди дзвонили…" at bounding box center [784, 319] width 1568 height 534
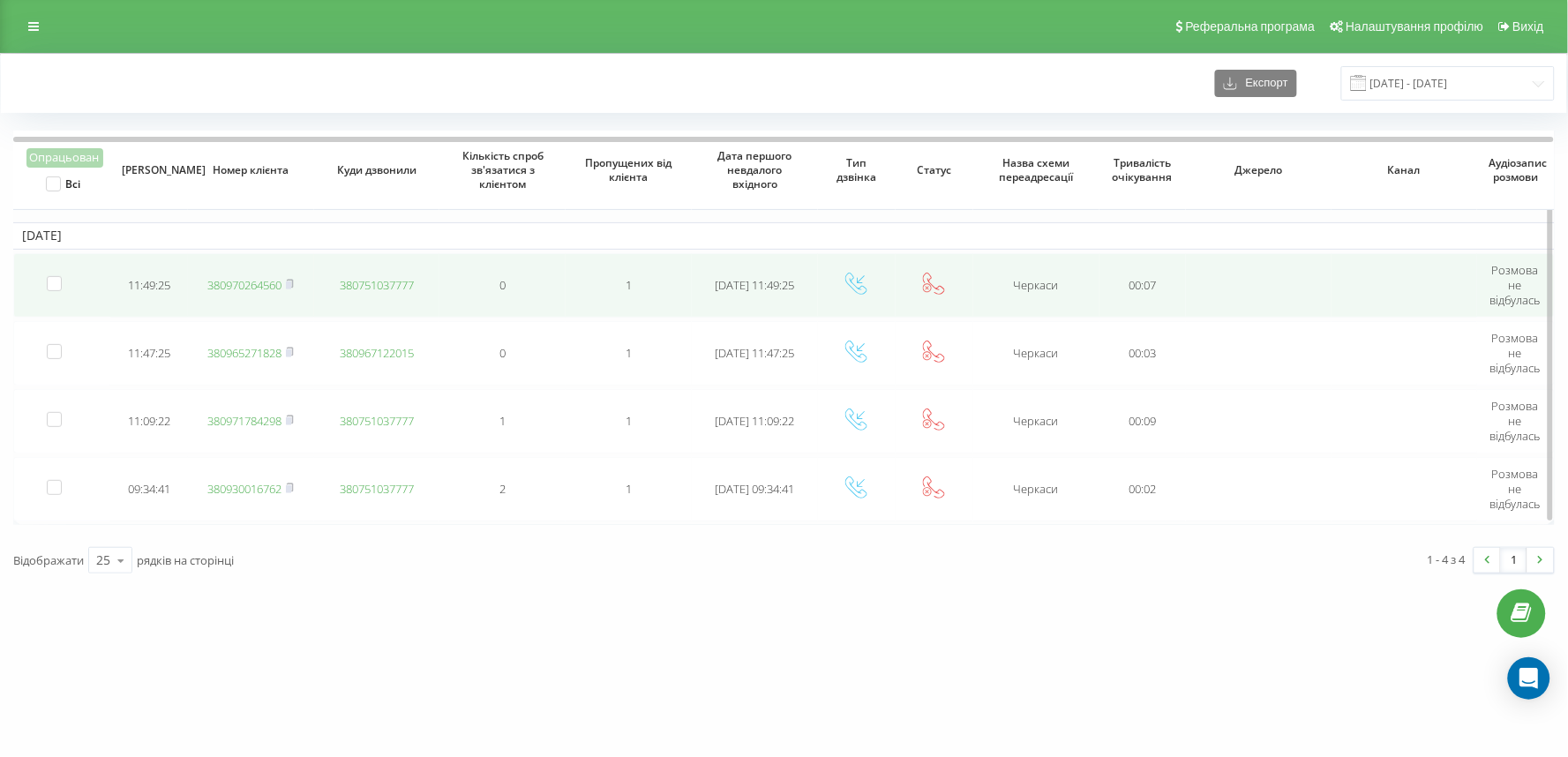
click at [253, 286] on link "380970264560" at bounding box center [244, 284] width 74 height 16
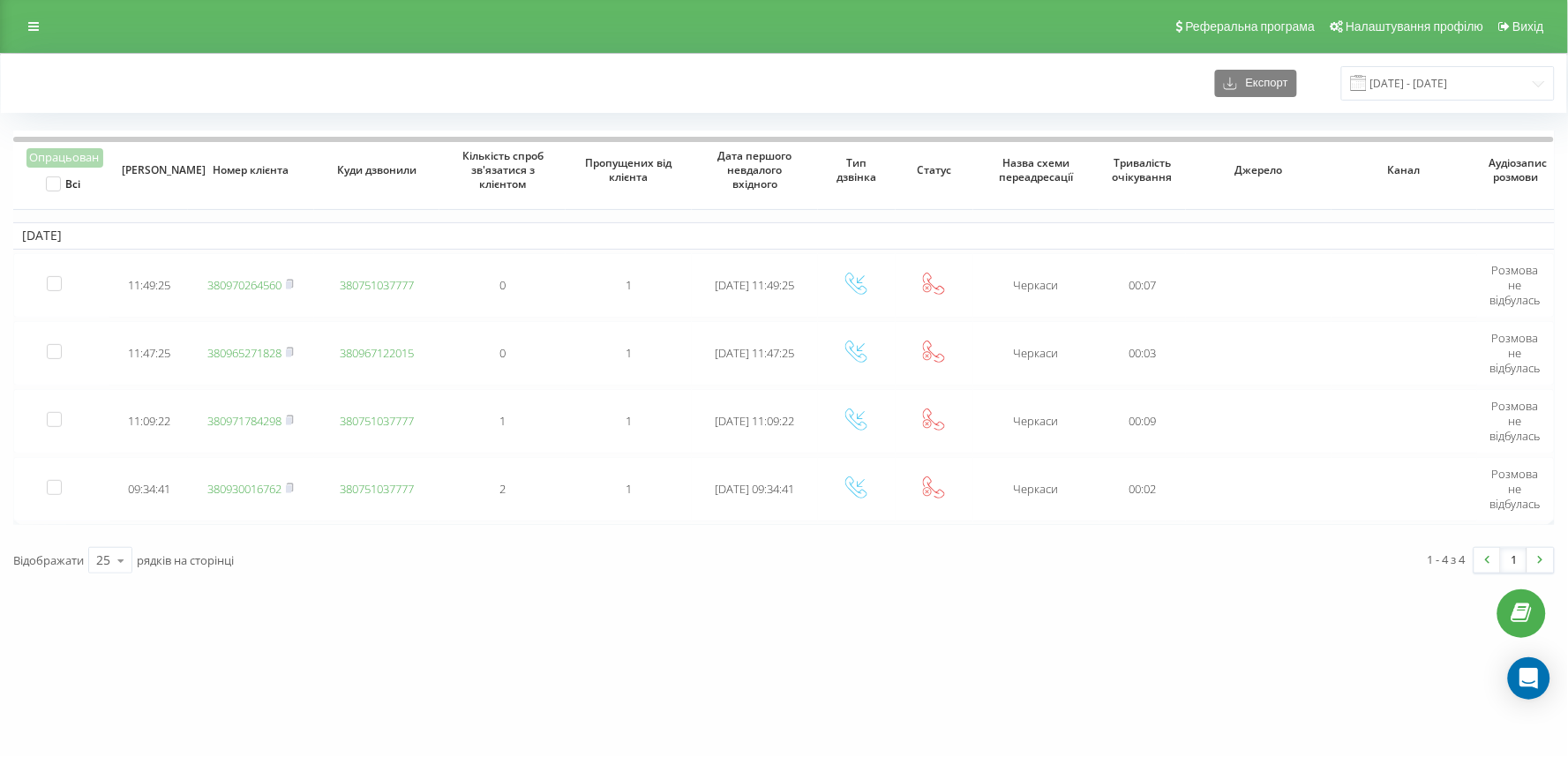
click at [180, 693] on div "[DOMAIN_NAME] Проекти [DOMAIN_NAME] Дашборд Центр звернень Журнал дзвінків Журн…" at bounding box center [784, 378] width 1568 height 757
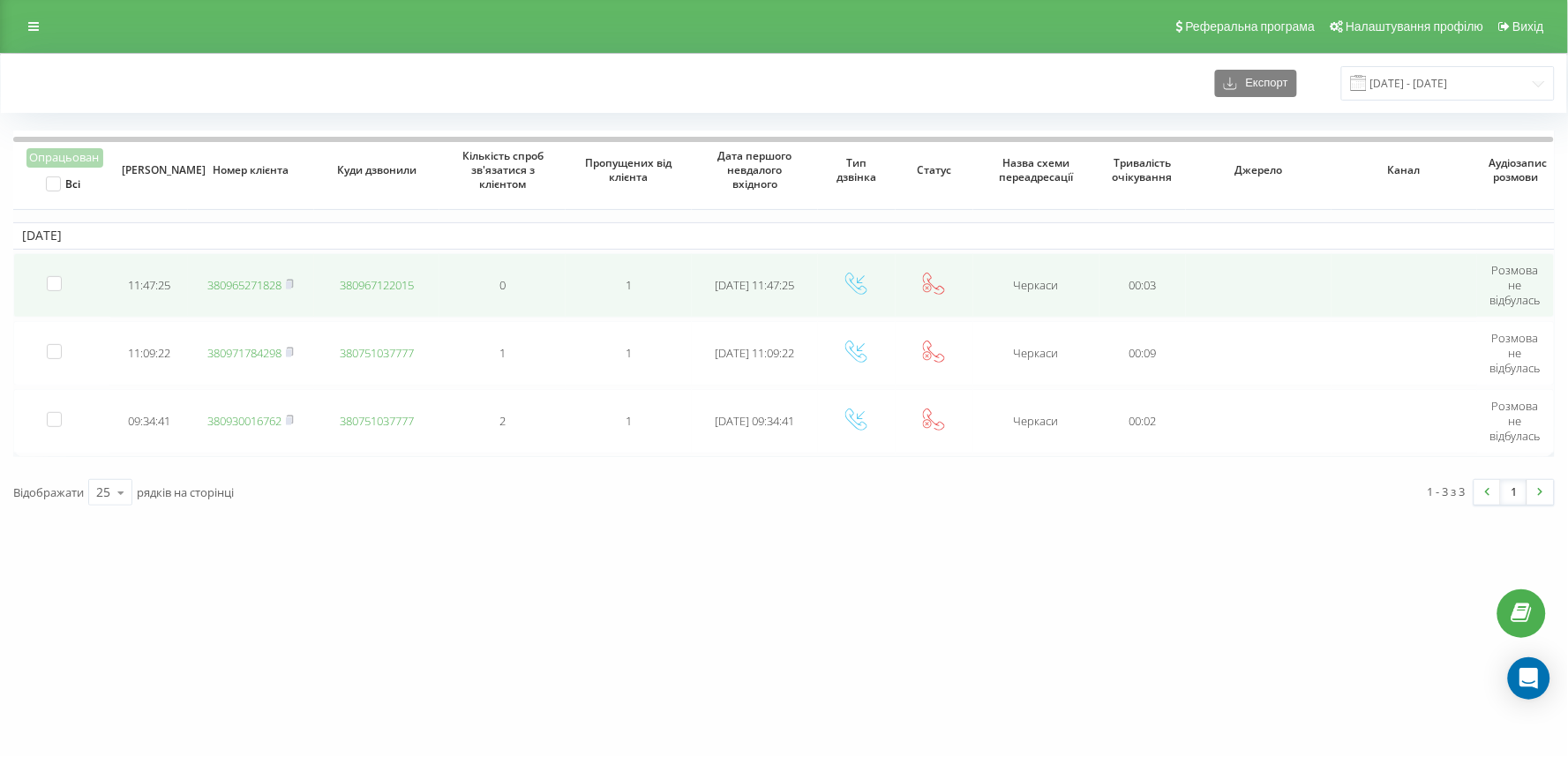
click at [262, 288] on link "380965271828" at bounding box center [244, 284] width 74 height 16
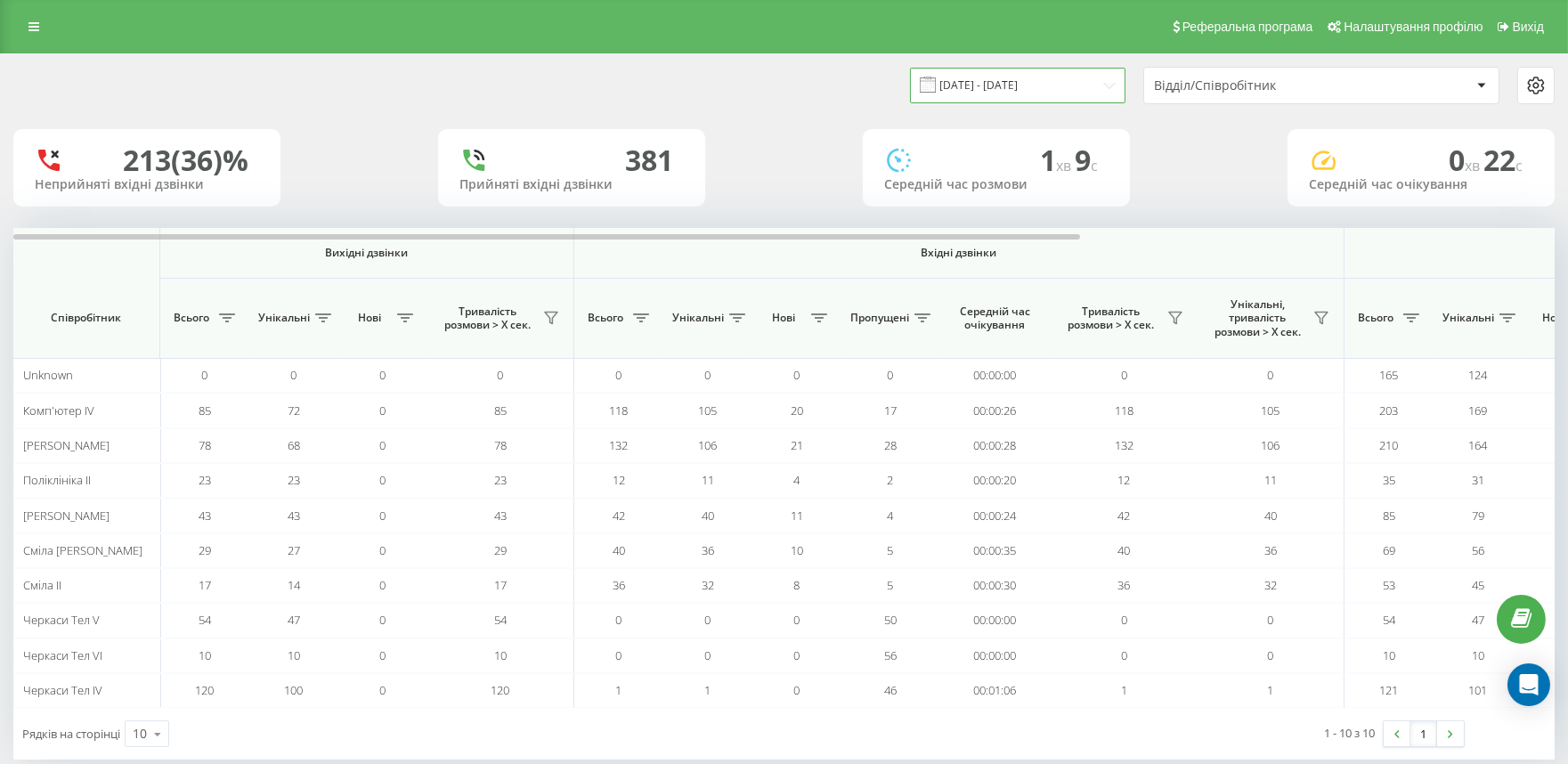
click at [1021, 85] on input "21.08.2025 - 21.08.2025" at bounding box center [1018, 85] width 216 height 34
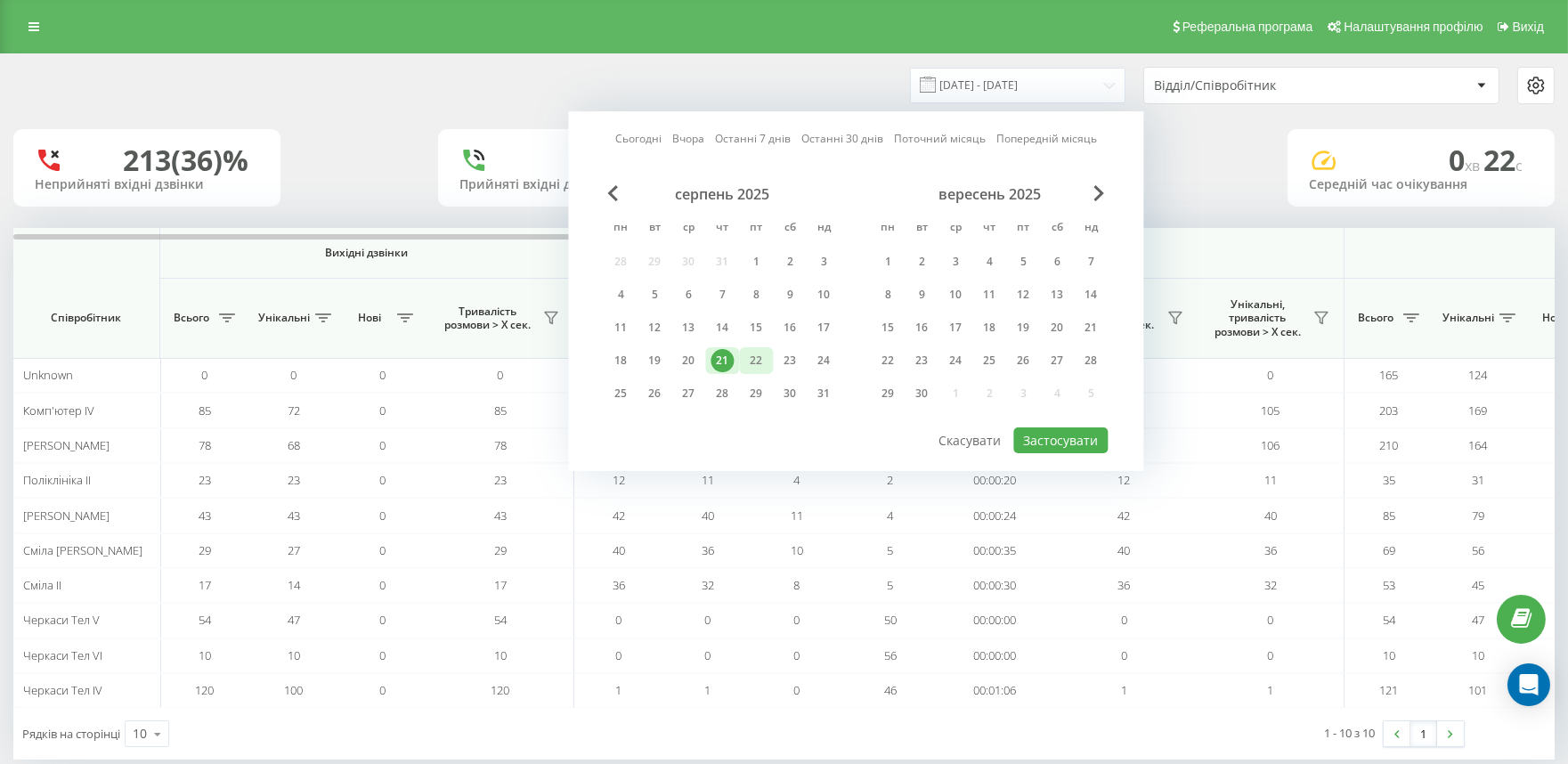
click at [758, 359] on div "22" at bounding box center [756, 361] width 23 height 23
click at [1022, 432] on button "Застосувати" at bounding box center [1061, 440] width 94 height 26
type input "22.08.2025 - 22.08.2025"
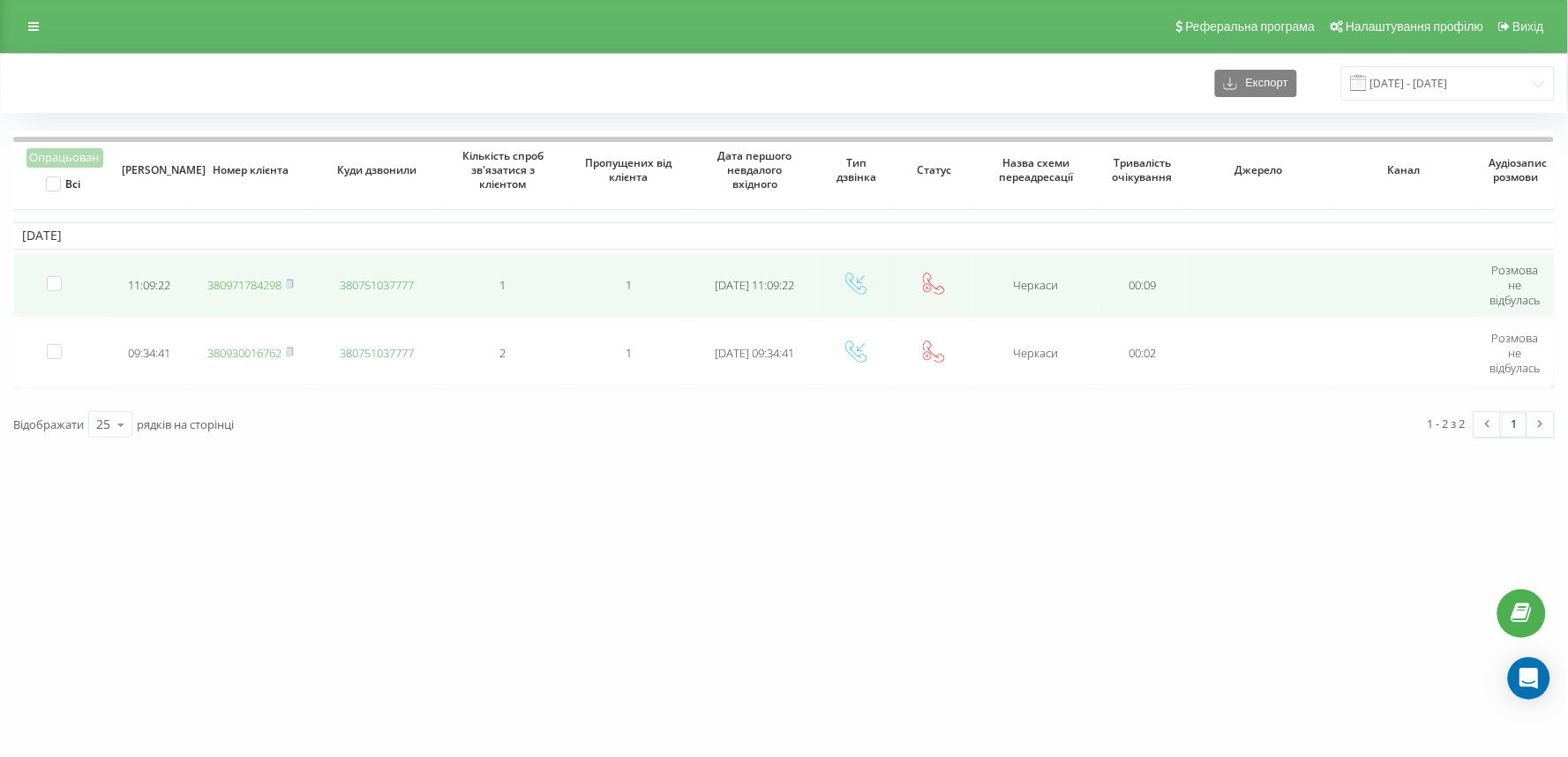
click at [238, 284] on link "380971784298" at bounding box center [244, 284] width 74 height 16
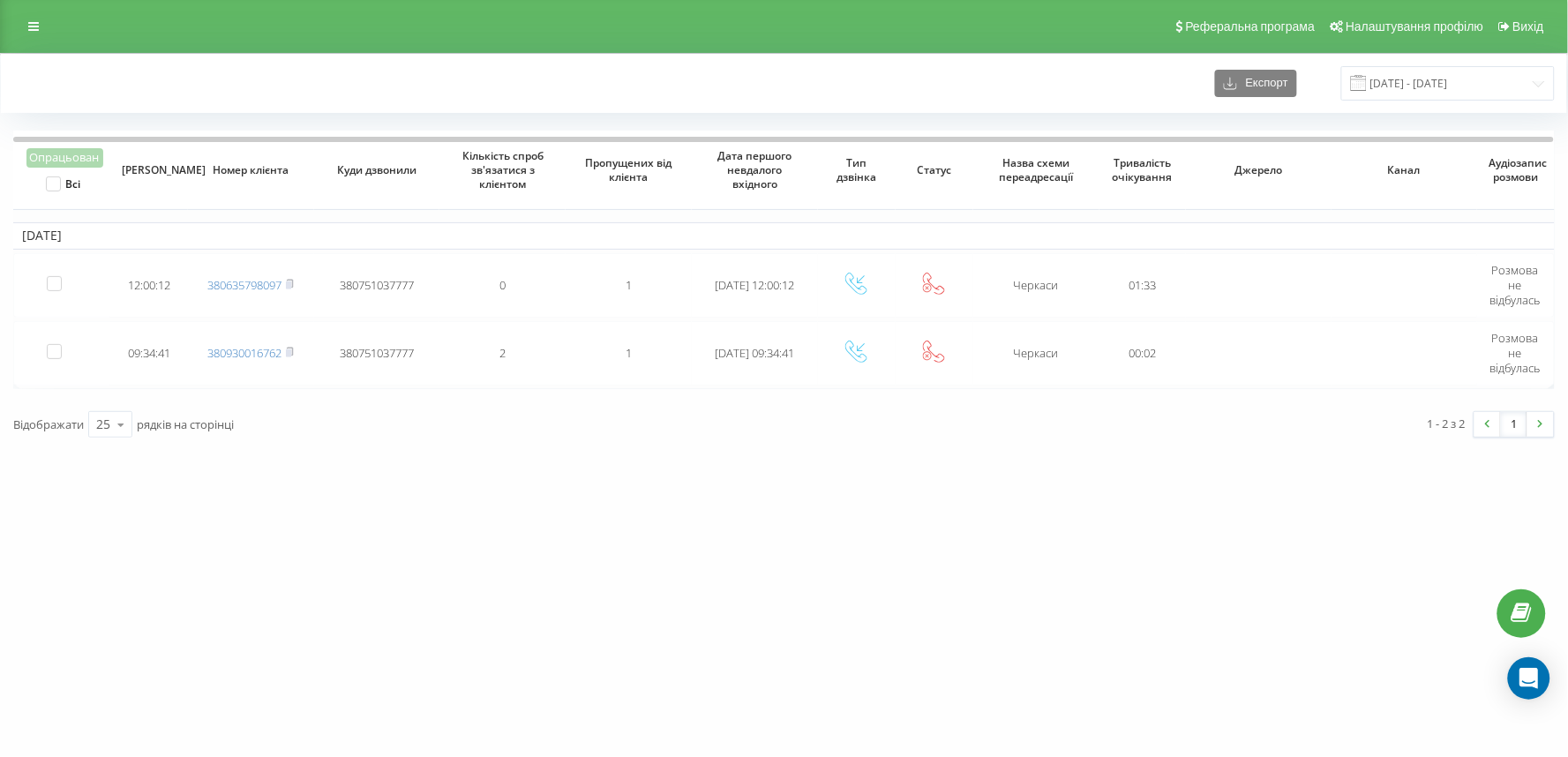
click at [494, 487] on div "vashlikar.ck.ua Проекти vashlikar.ck.ua Дашборд Центр звернень Журнал дзвінків …" at bounding box center [784, 378] width 1568 height 757
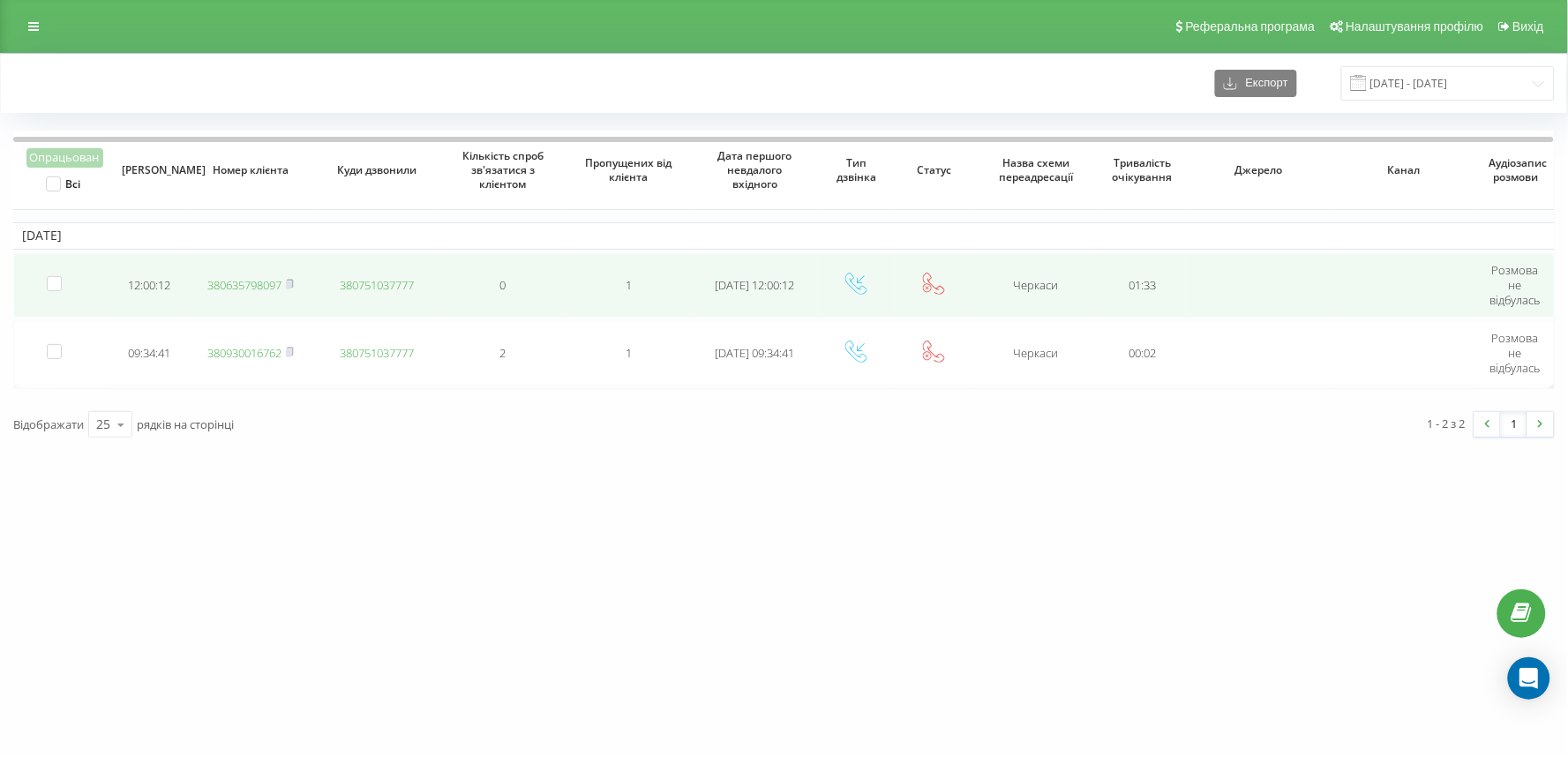
click at [246, 286] on link "380635798097" at bounding box center [244, 284] width 74 height 16
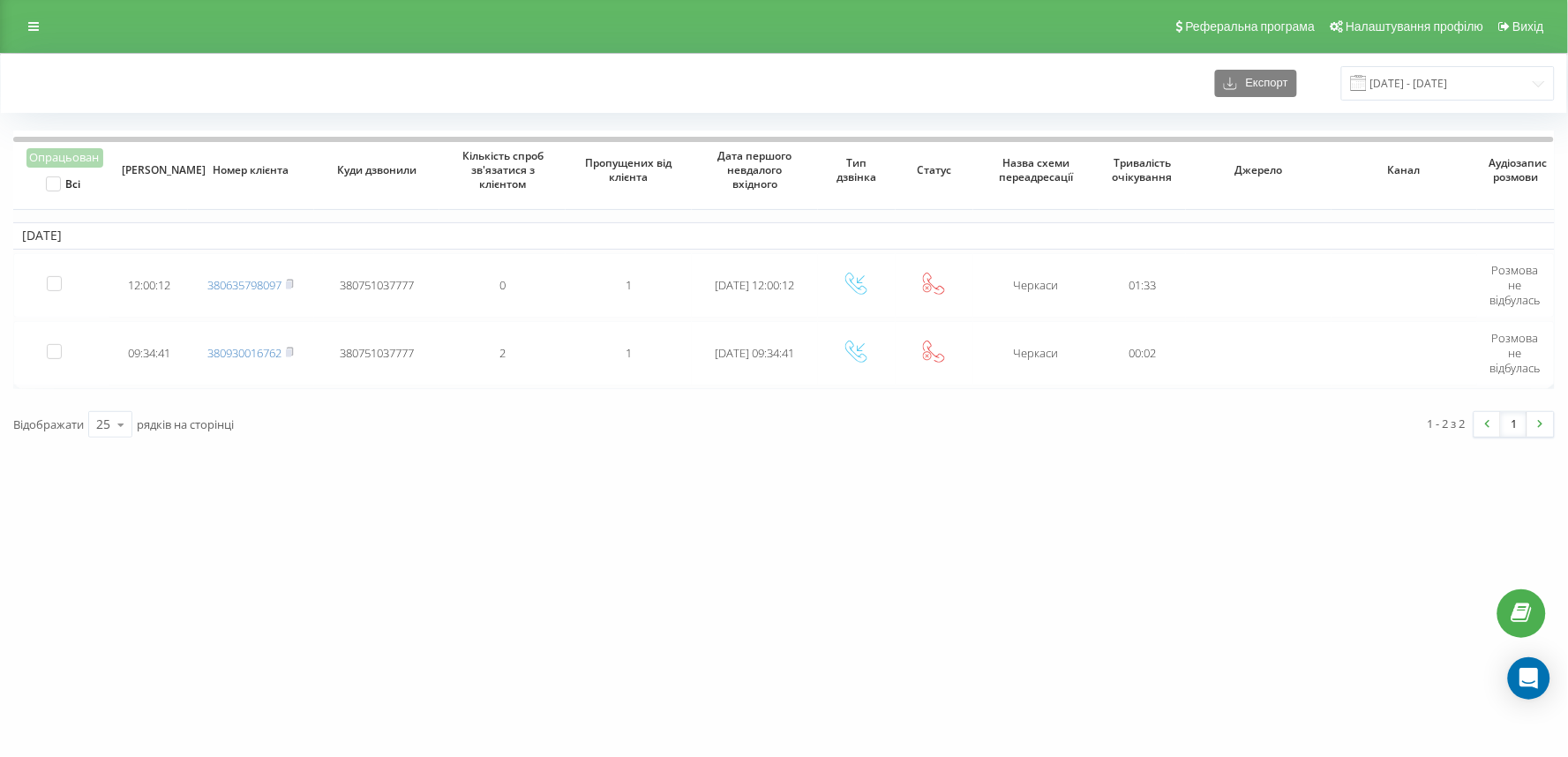
click at [457, 525] on div "vashlikar.ck.ua Проекти vashlikar.ck.ua Дашборд Центр звернень Журнал дзвінків …" at bounding box center [784, 378] width 1568 height 757
click at [51, 481] on div "[DOMAIN_NAME] Проекти [DOMAIN_NAME] Дашборд Центр звернень Журнал дзвінків Журн…" at bounding box center [784, 378] width 1568 height 757
click at [517, 488] on div "[DOMAIN_NAME] Проекти [DOMAIN_NAME] Дашборд Центр звернень Журнал дзвінків Журн…" at bounding box center [784, 378] width 1568 height 757
click at [171, 488] on div "[DOMAIN_NAME] Проекти [DOMAIN_NAME] Дашборд Центр звернень Журнал дзвінків Журн…" at bounding box center [784, 378] width 1568 height 757
click at [480, 417] on div "vashlikar.ck.ua Проекти vashlikar.ck.ua Дашборд Центр звернень Журнал дзвінків …" at bounding box center [784, 378] width 1568 height 757
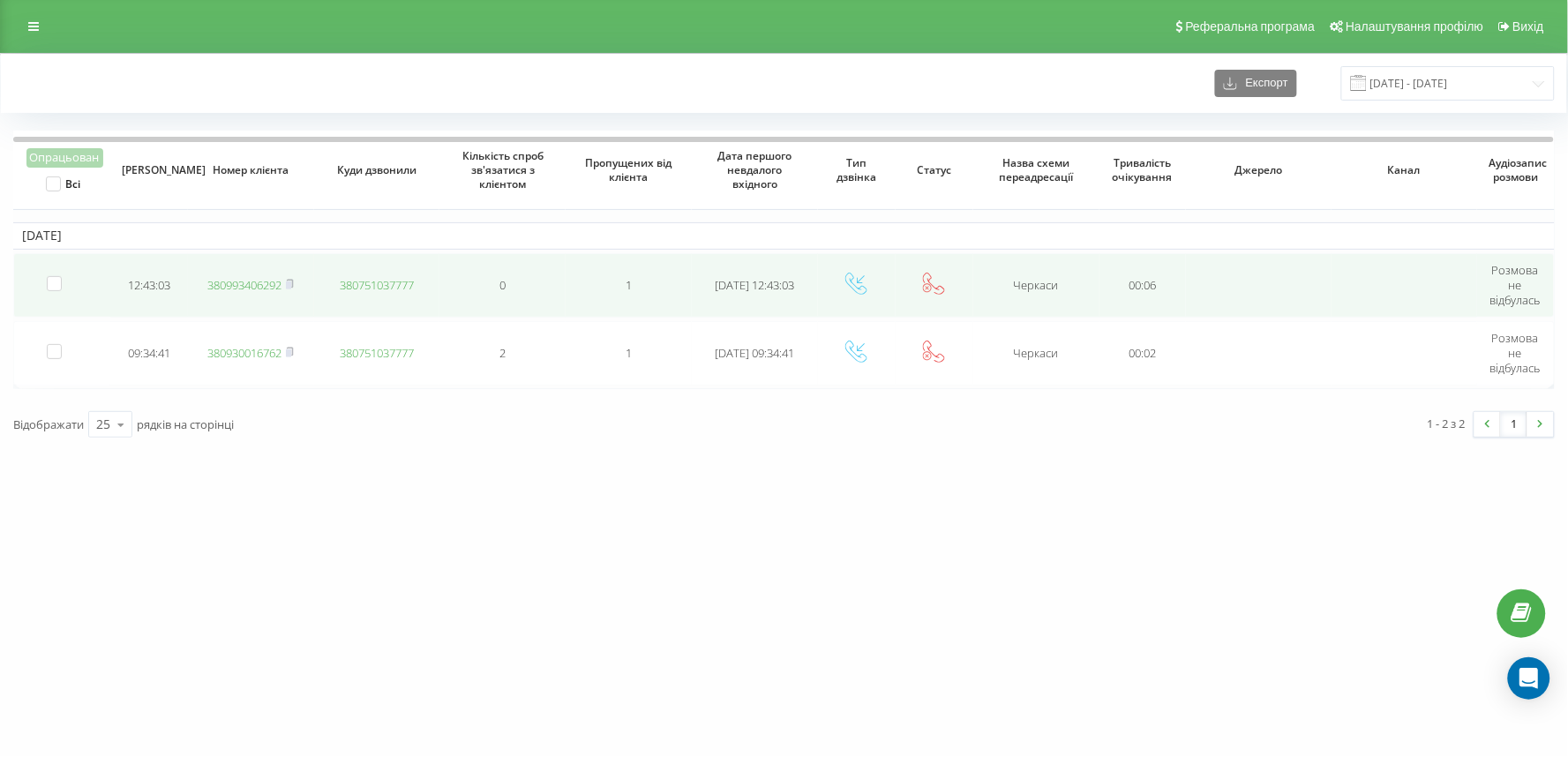
click at [244, 279] on link "380993406292" at bounding box center [244, 284] width 74 height 16
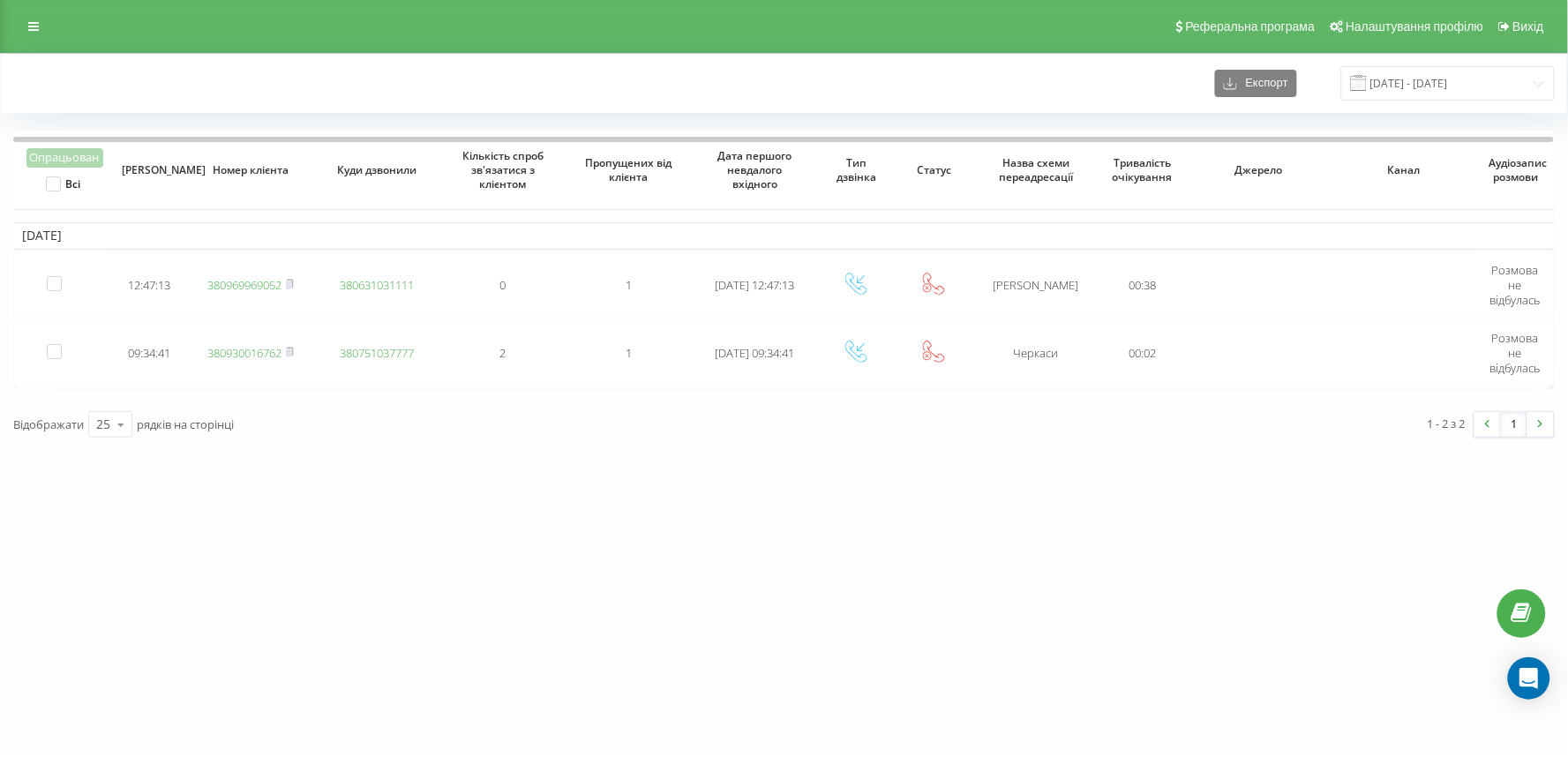
click at [159, 533] on div "[DOMAIN_NAME] Проекти [DOMAIN_NAME] Дашборд Центр звернень Журнал дзвінків Журн…" at bounding box center [784, 378] width 1568 height 757
click at [306, 31] on div "Реферальна програма Налаштування профілю Вихід" at bounding box center [784, 26] width 1568 height 53
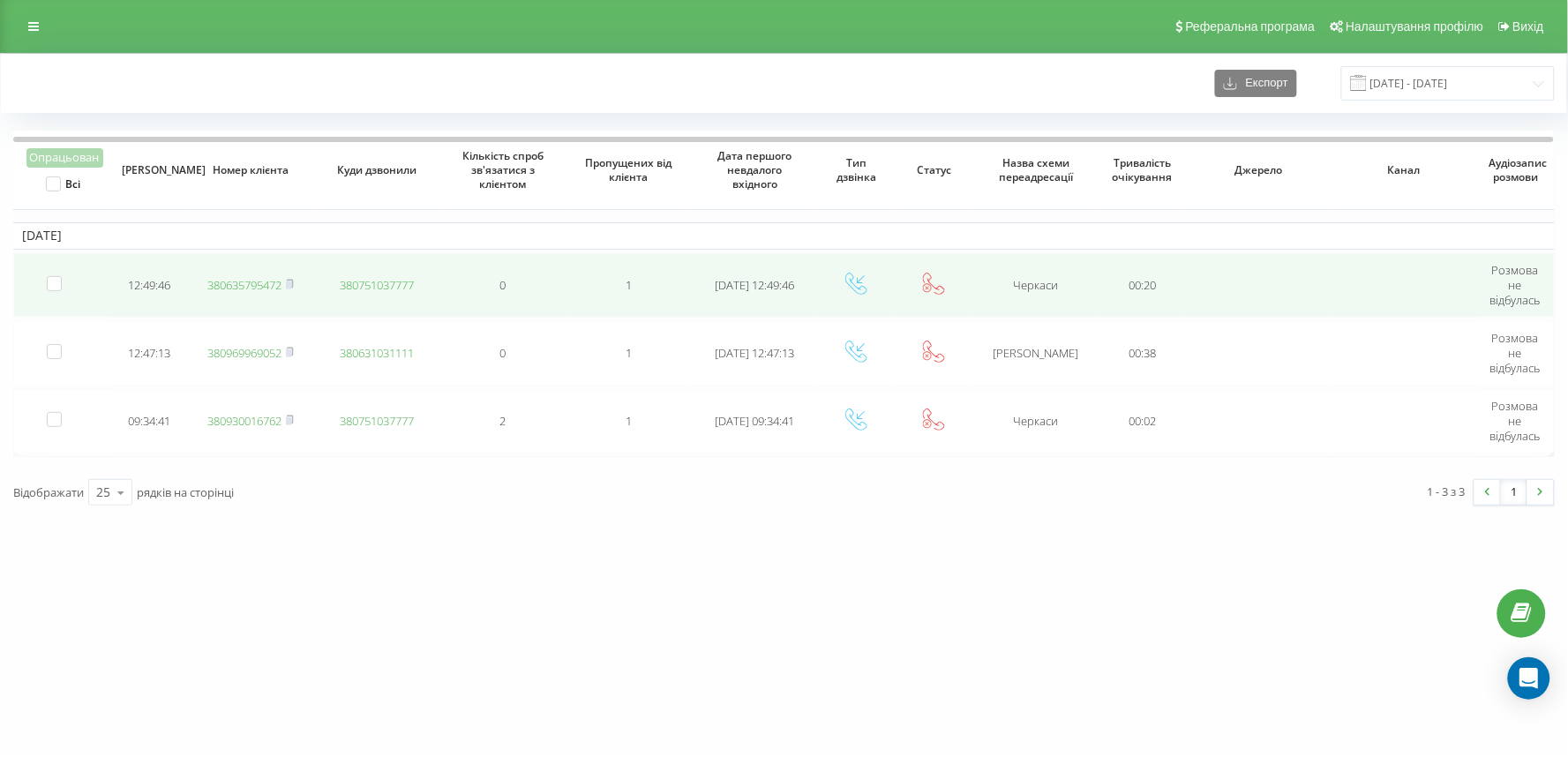
click at [241, 286] on link "380635795472" at bounding box center [244, 284] width 74 height 16
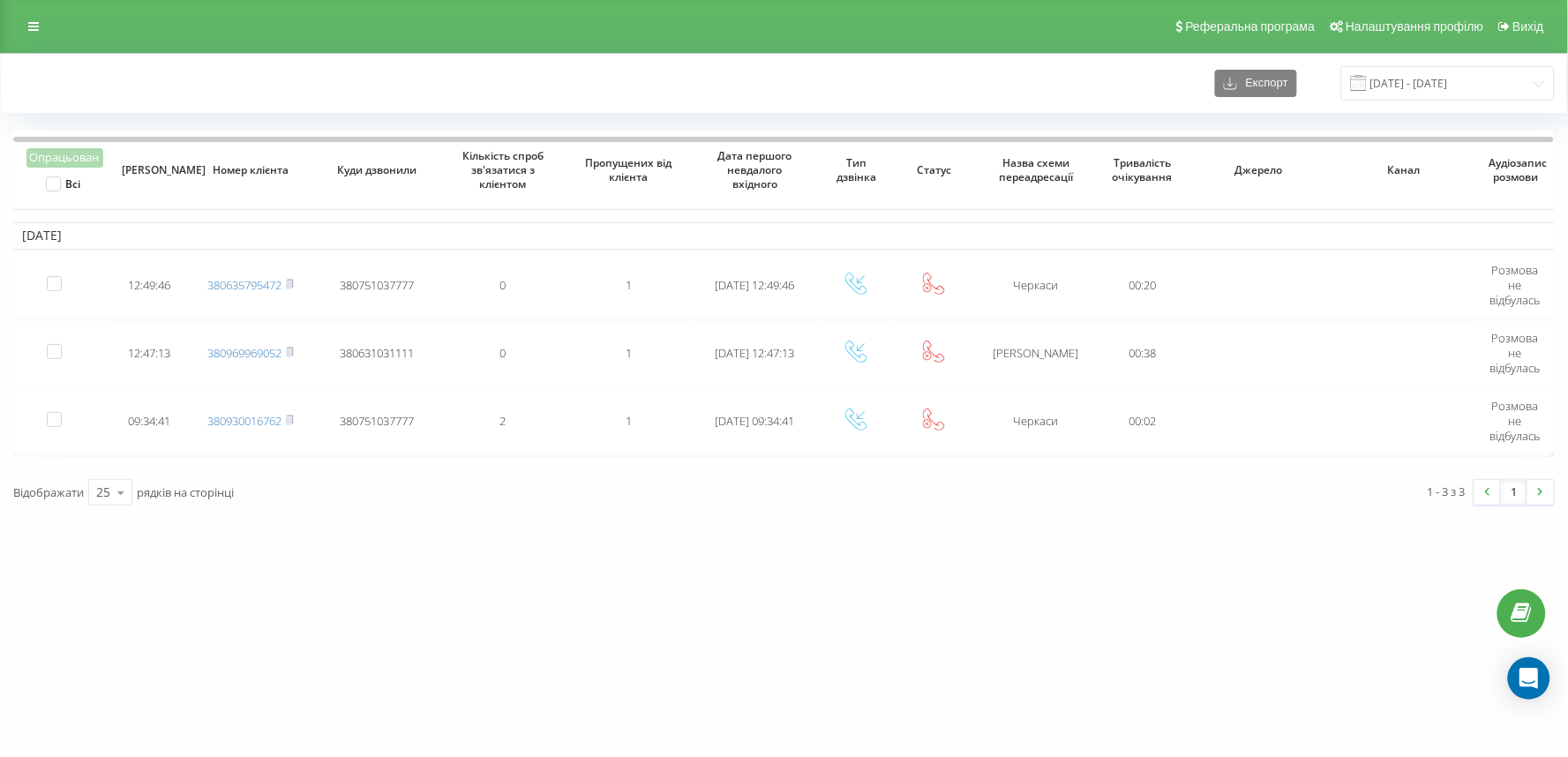
click at [409, 542] on div "[DOMAIN_NAME] Проекти [DOMAIN_NAME] Дашборд Центр звернень Журнал дзвінків Журн…" at bounding box center [784, 378] width 1568 height 757
click at [793, 519] on div "[DOMAIN_NAME] Проекти [DOMAIN_NAME] Дашборд Центр звернень Журнал дзвінків Журн…" at bounding box center [784, 378] width 1568 height 757
drag, startPoint x: 480, startPoint y: 624, endPoint x: 483, endPoint y: 614, distance: 10.4
click at [480, 630] on div "[DOMAIN_NAME] Проекти [DOMAIN_NAME] Дашборд Центр звернень Журнал дзвінків Журн…" at bounding box center [784, 378] width 1568 height 757
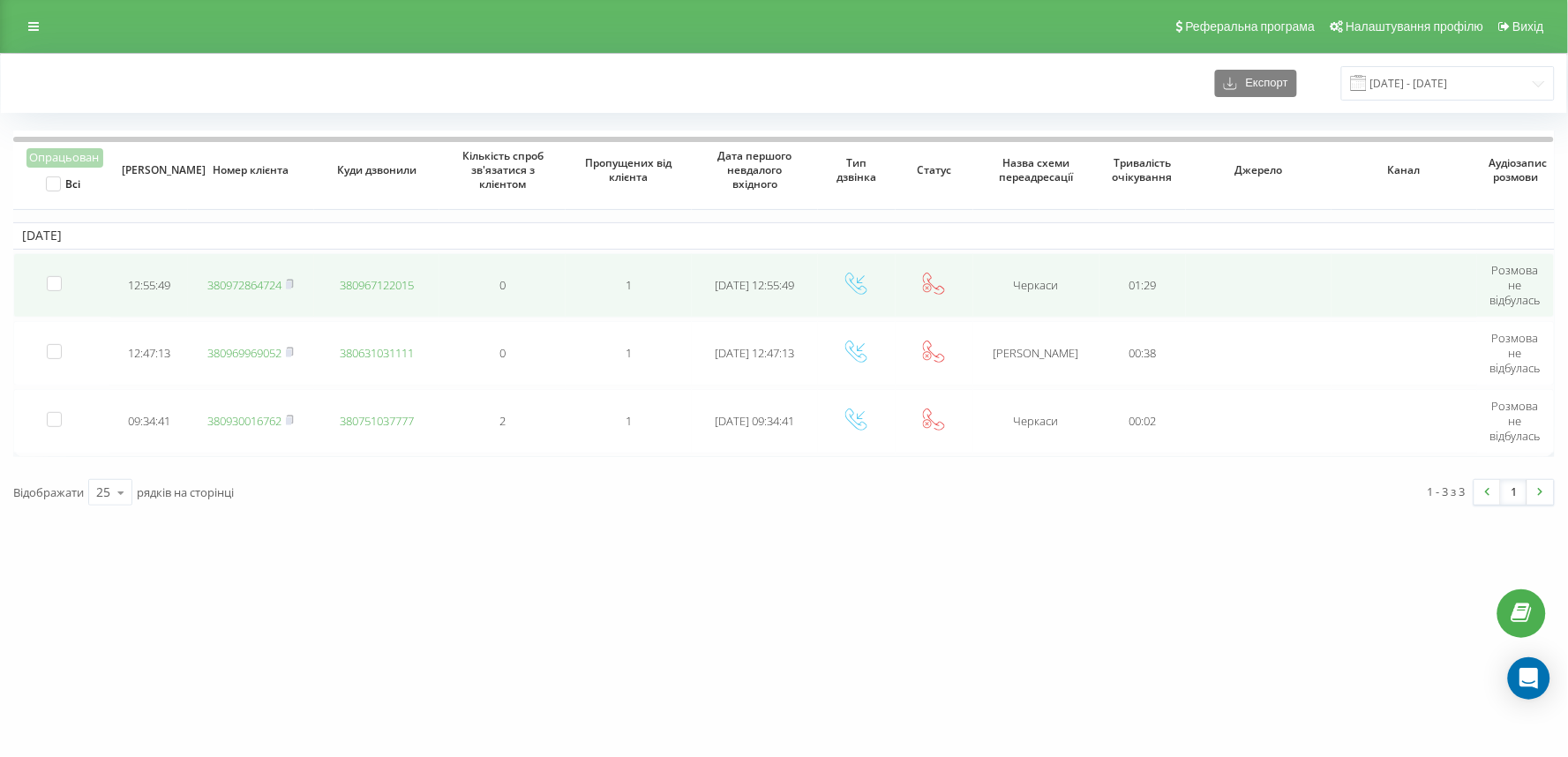
click at [253, 283] on link "380972864724" at bounding box center [244, 284] width 74 height 16
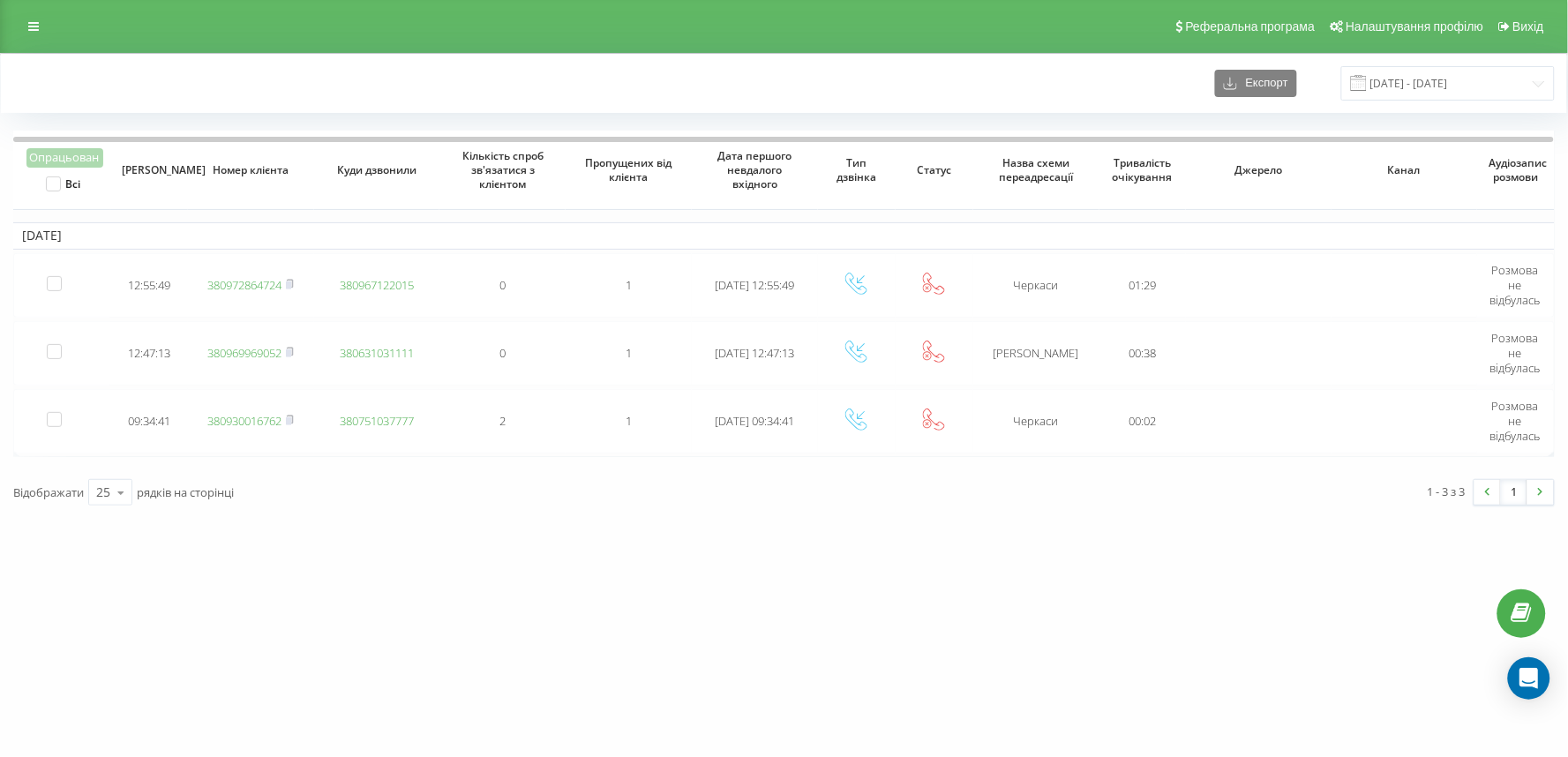
click at [799, 549] on div "[DOMAIN_NAME] Проекти [DOMAIN_NAME] Дашборд Центр звернень Журнал дзвінків Журн…" at bounding box center [784, 378] width 1568 height 757
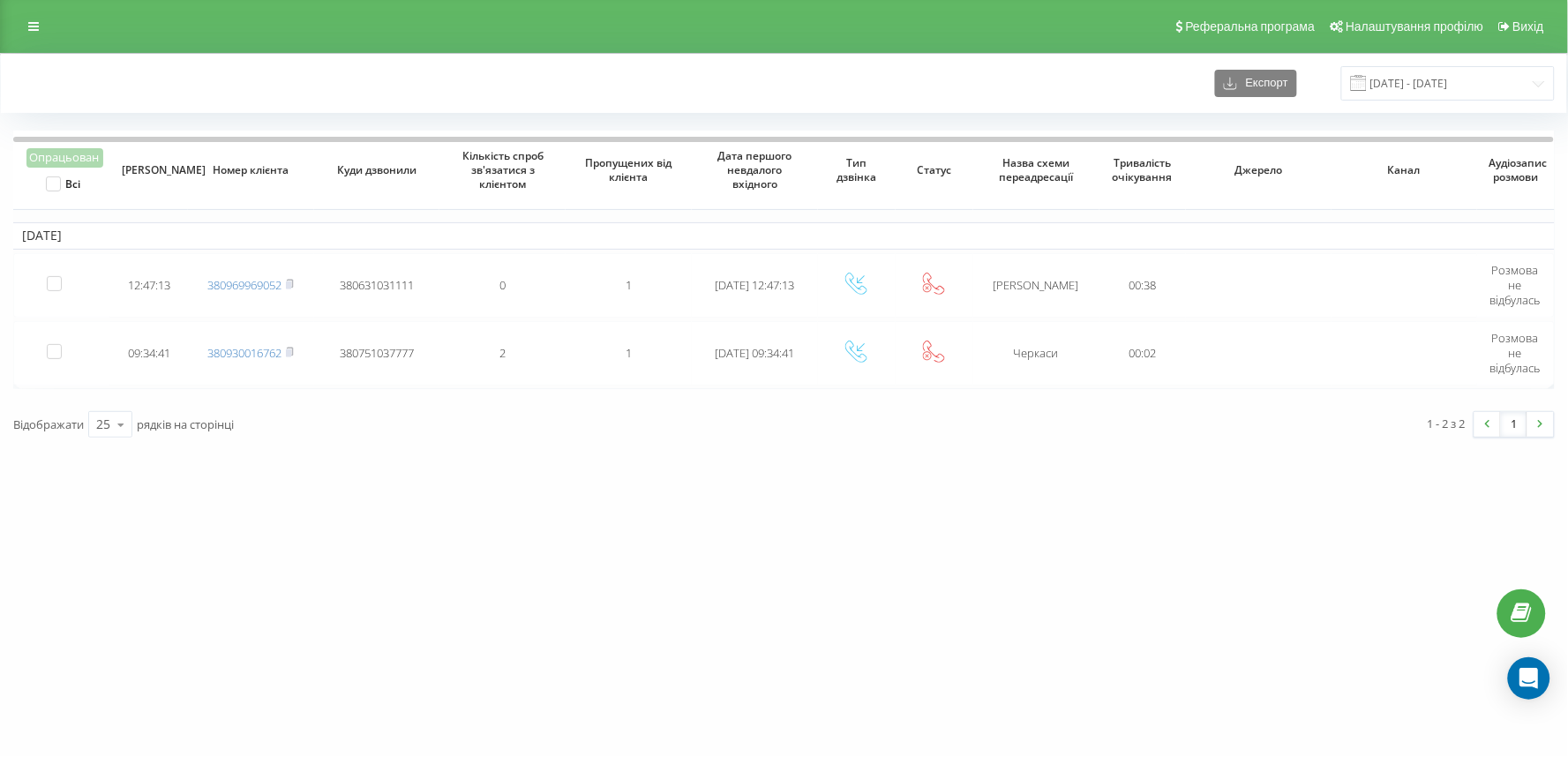
click at [650, 527] on div "[DOMAIN_NAME] Проекти [DOMAIN_NAME] Дашборд Центр звернень Журнал дзвінків Журн…" at bounding box center [784, 378] width 1568 height 757
click at [625, 481] on div "[DOMAIN_NAME] Проекти [DOMAIN_NAME] Дашборд Центр звернень Журнал дзвінків Журн…" at bounding box center [784, 378] width 1568 height 757
click at [193, 495] on div "[DOMAIN_NAME] Проекти [DOMAIN_NAME] Дашборд Центр звернень Журнал дзвінків Журн…" at bounding box center [784, 378] width 1568 height 757
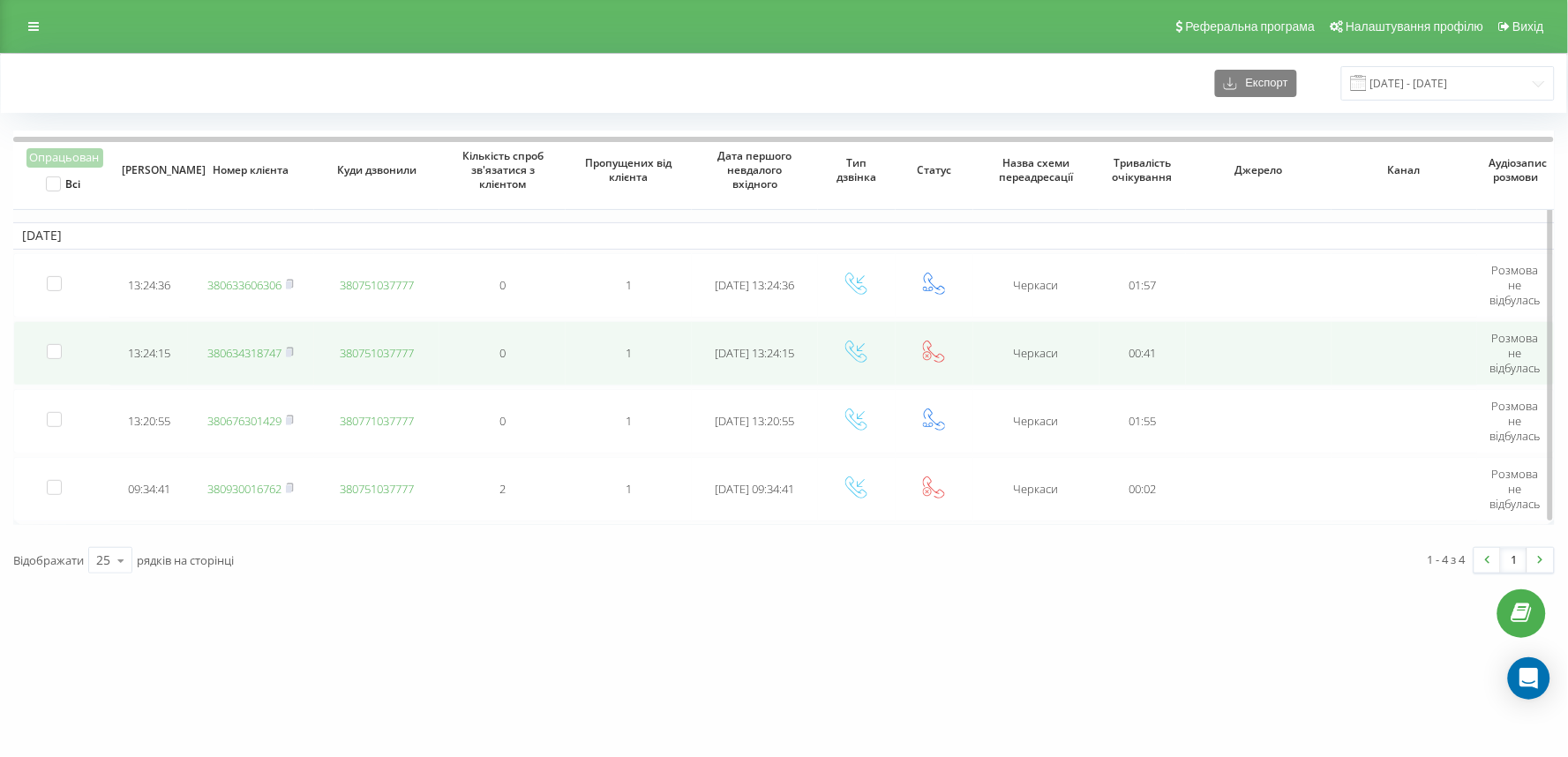
click at [252, 345] on link "380634318747" at bounding box center [244, 353] width 74 height 16
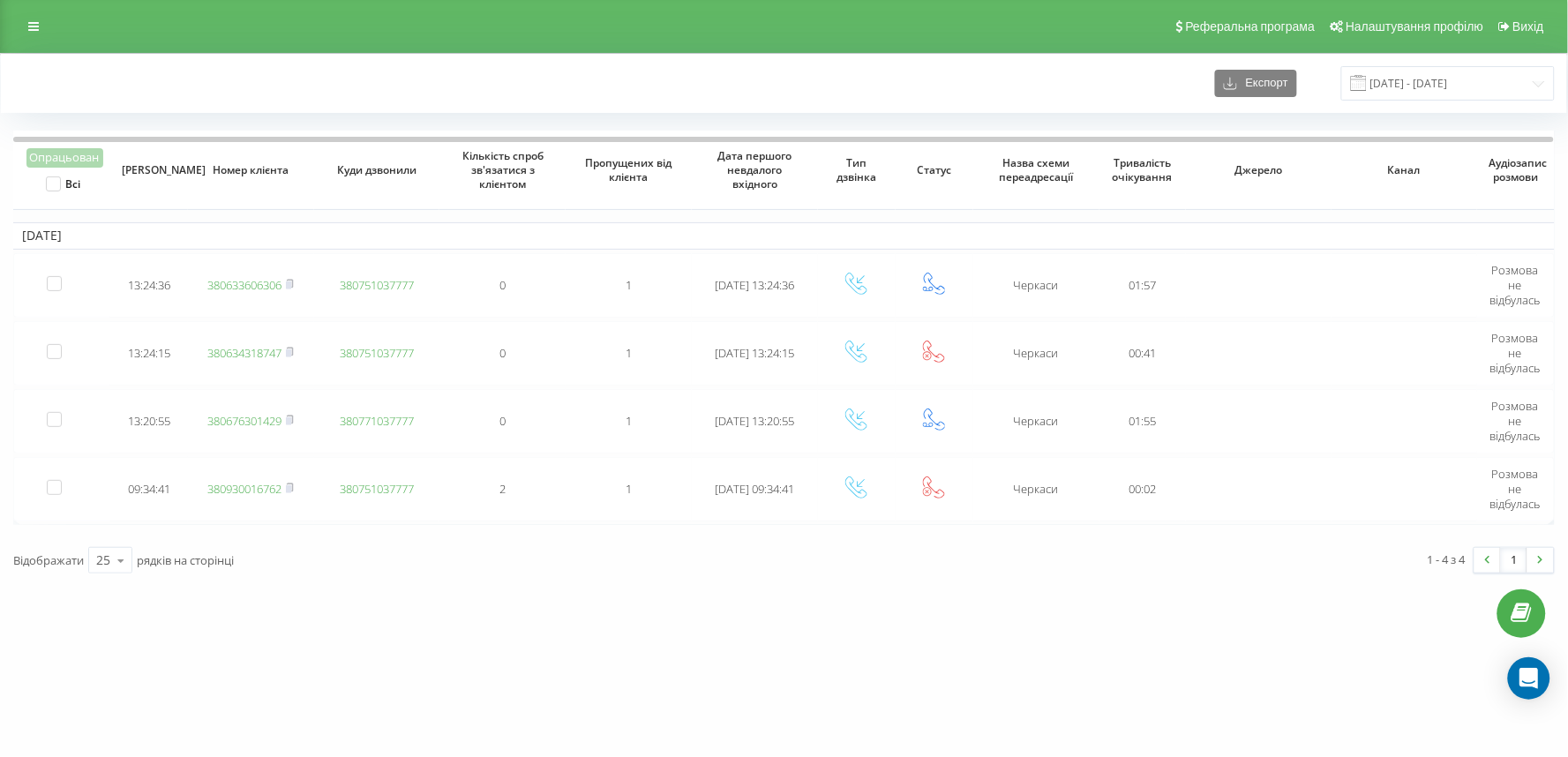
click at [208, 614] on div "[DOMAIN_NAME] Проекти [DOMAIN_NAME] Дашборд Центр звернень Журнал дзвінків Журн…" at bounding box center [784, 378] width 1568 height 757
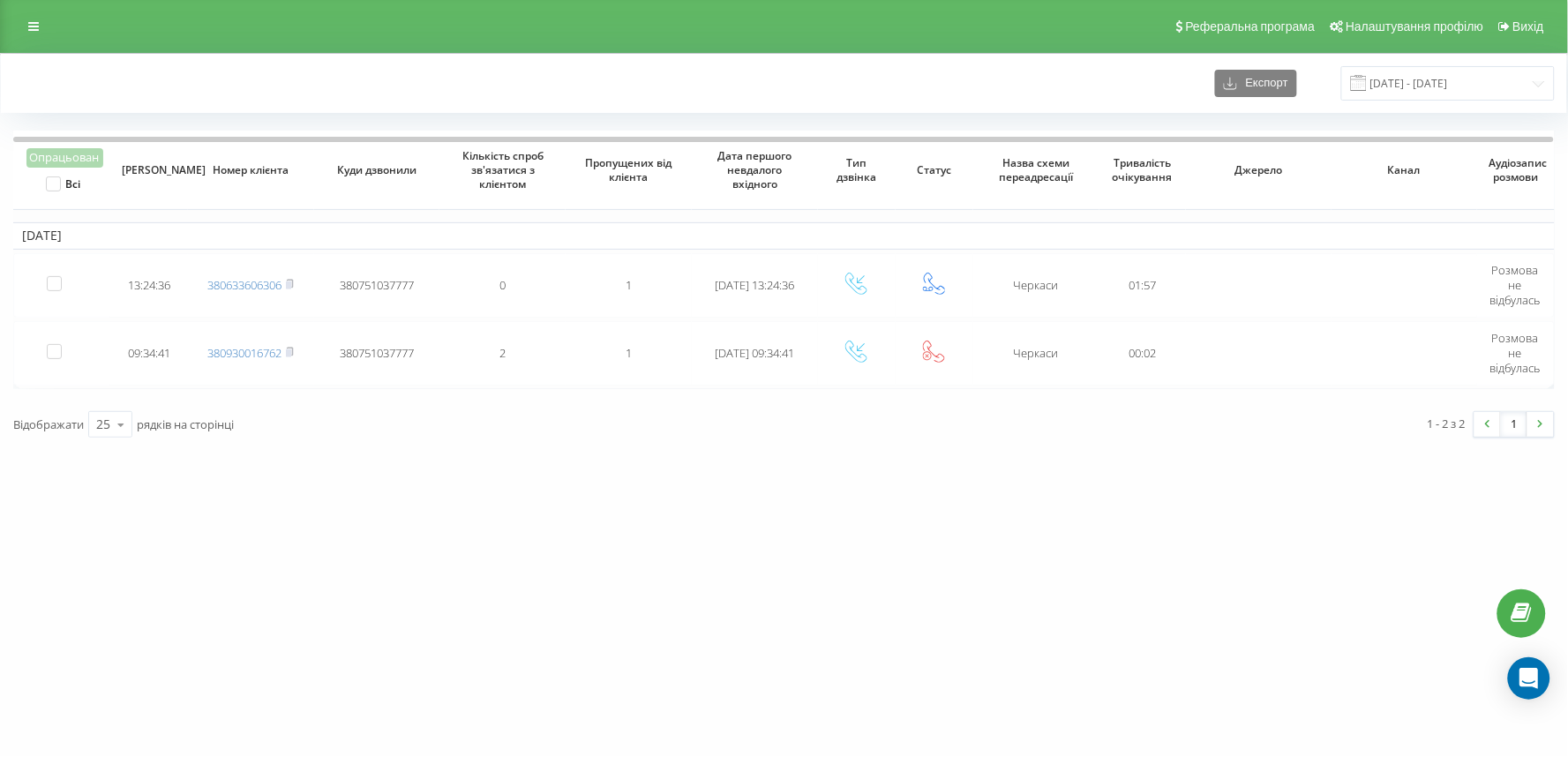
click at [539, 562] on div "[DOMAIN_NAME] Проекти [DOMAIN_NAME] Дашборд Центр звернень Журнал дзвінків Журн…" at bounding box center [784, 378] width 1568 height 757
